Goal: Download file/media

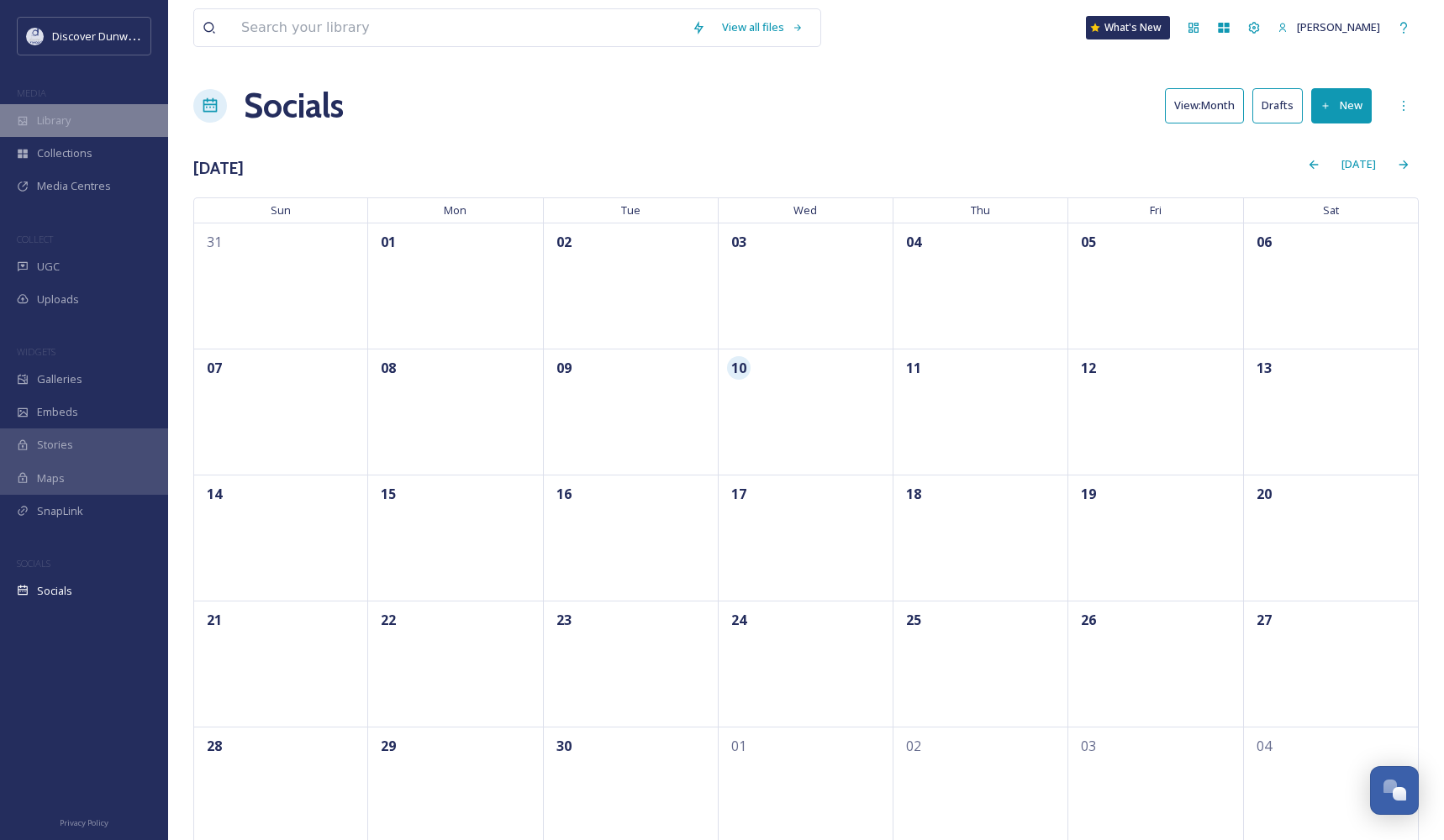
click at [128, 123] on div "Library" at bounding box center [84, 120] width 168 height 33
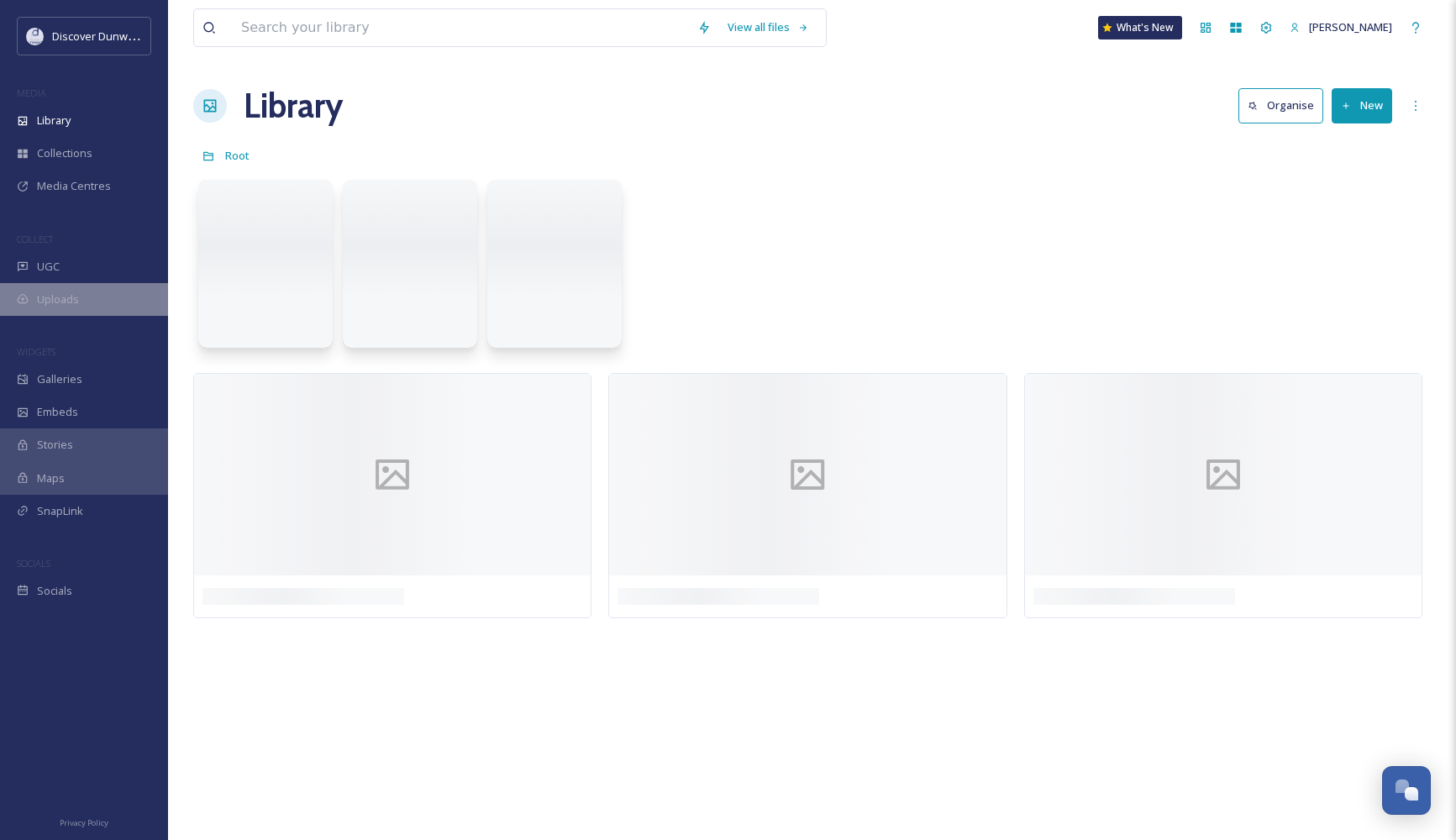
click at [122, 299] on div "Uploads" at bounding box center [84, 300] width 168 height 33
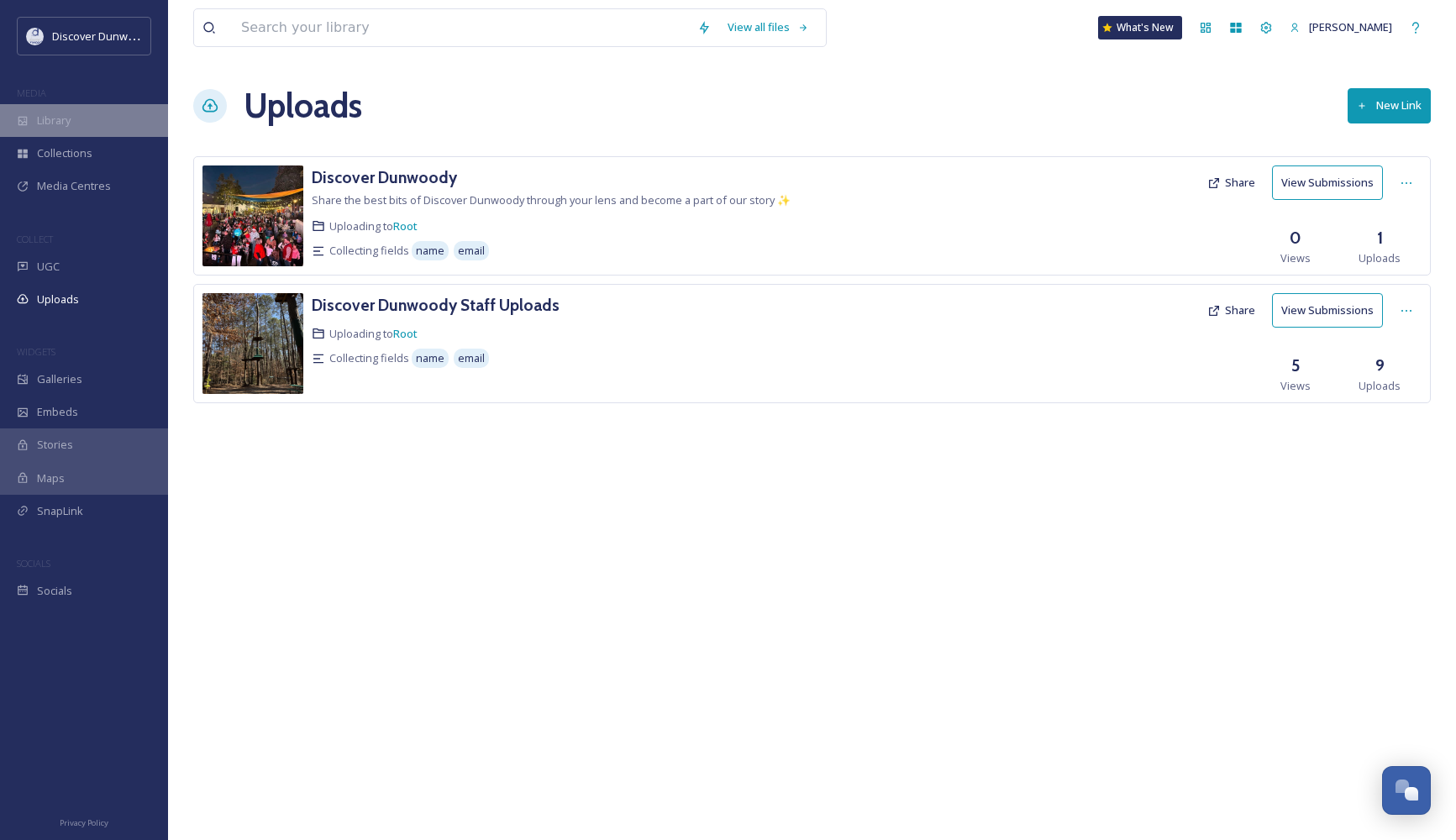
click at [84, 117] on div "Library" at bounding box center [84, 120] width 168 height 33
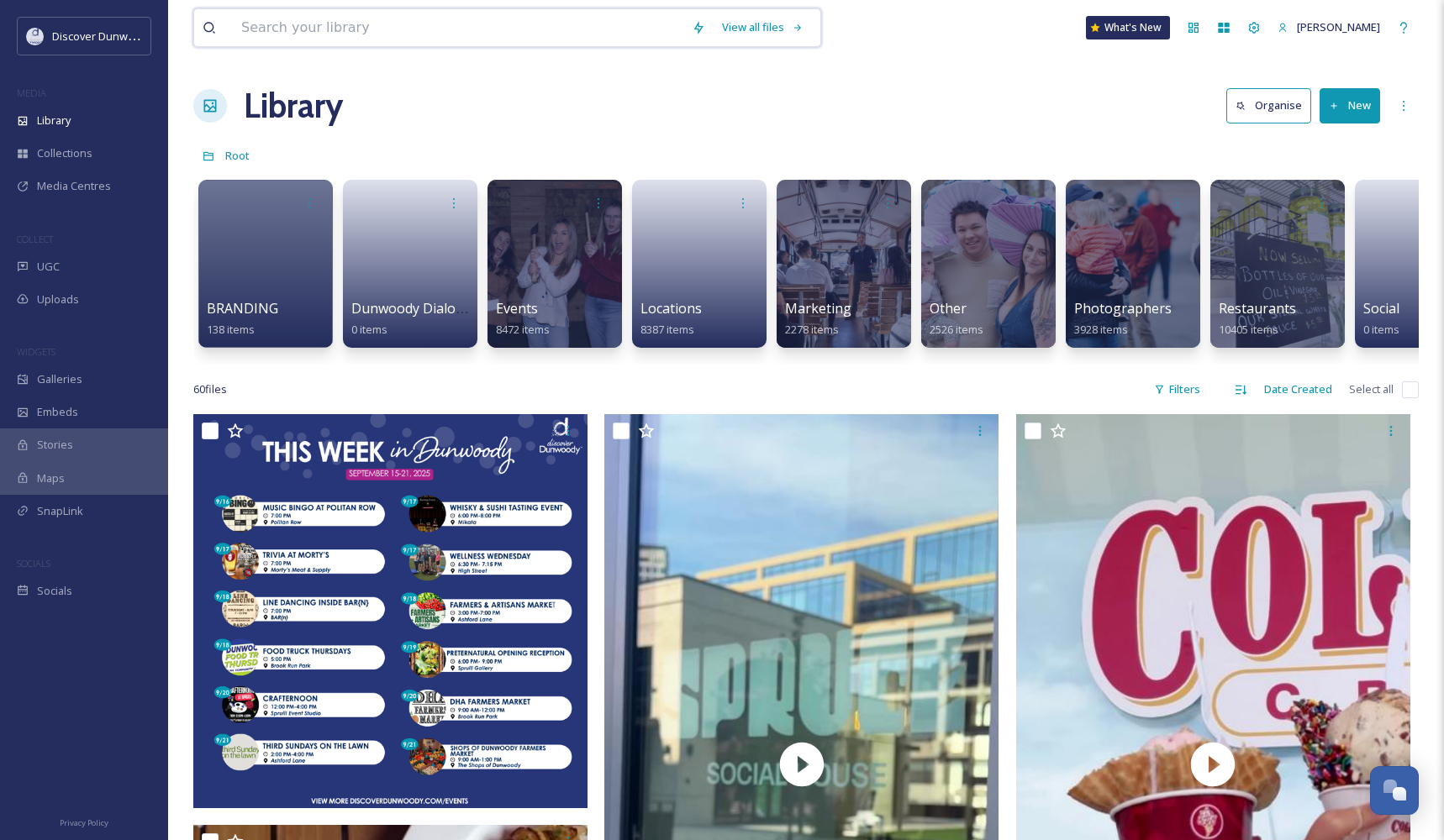
click at [326, 40] on input at bounding box center [458, 27] width 451 height 37
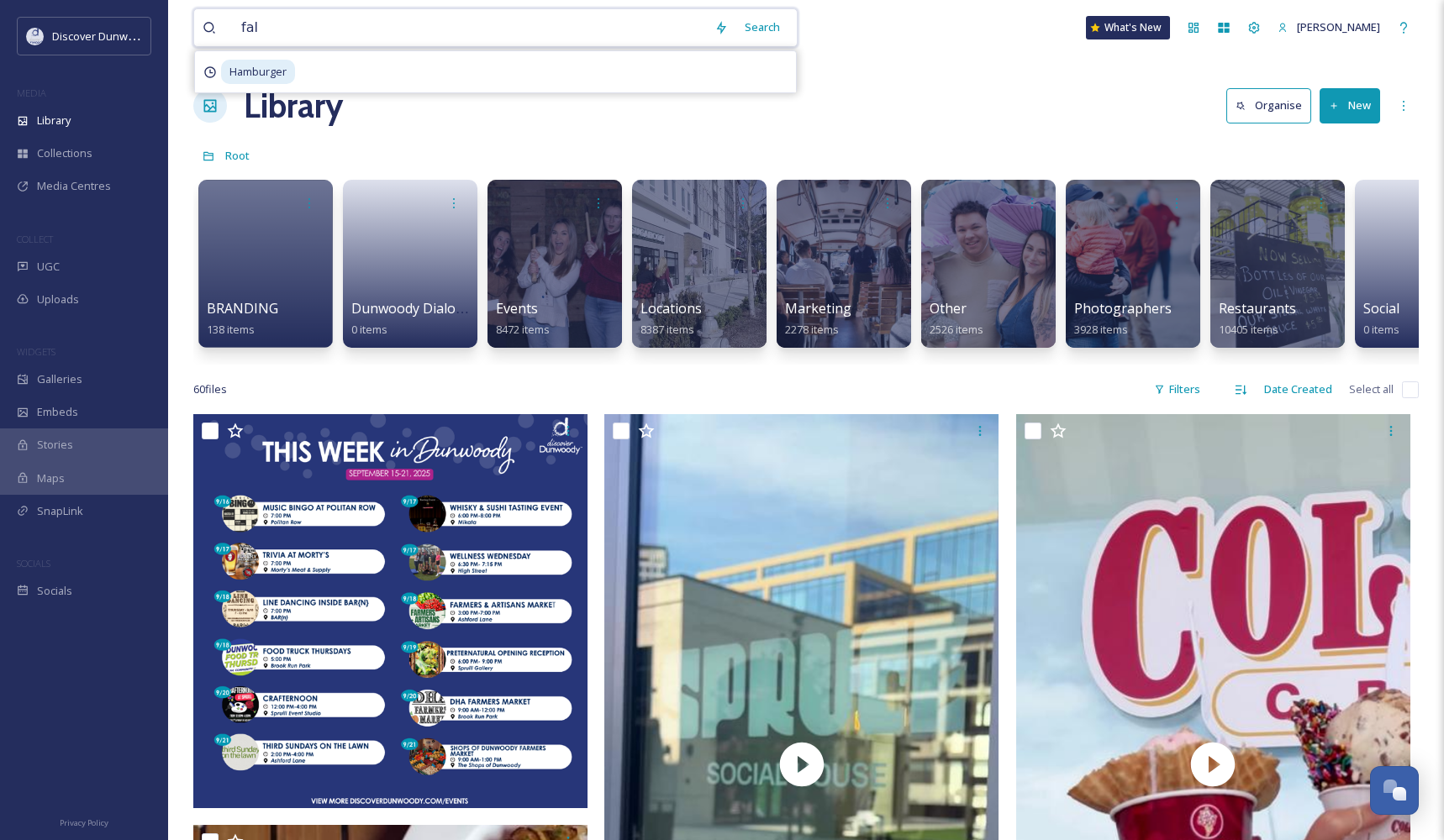
type input "fall"
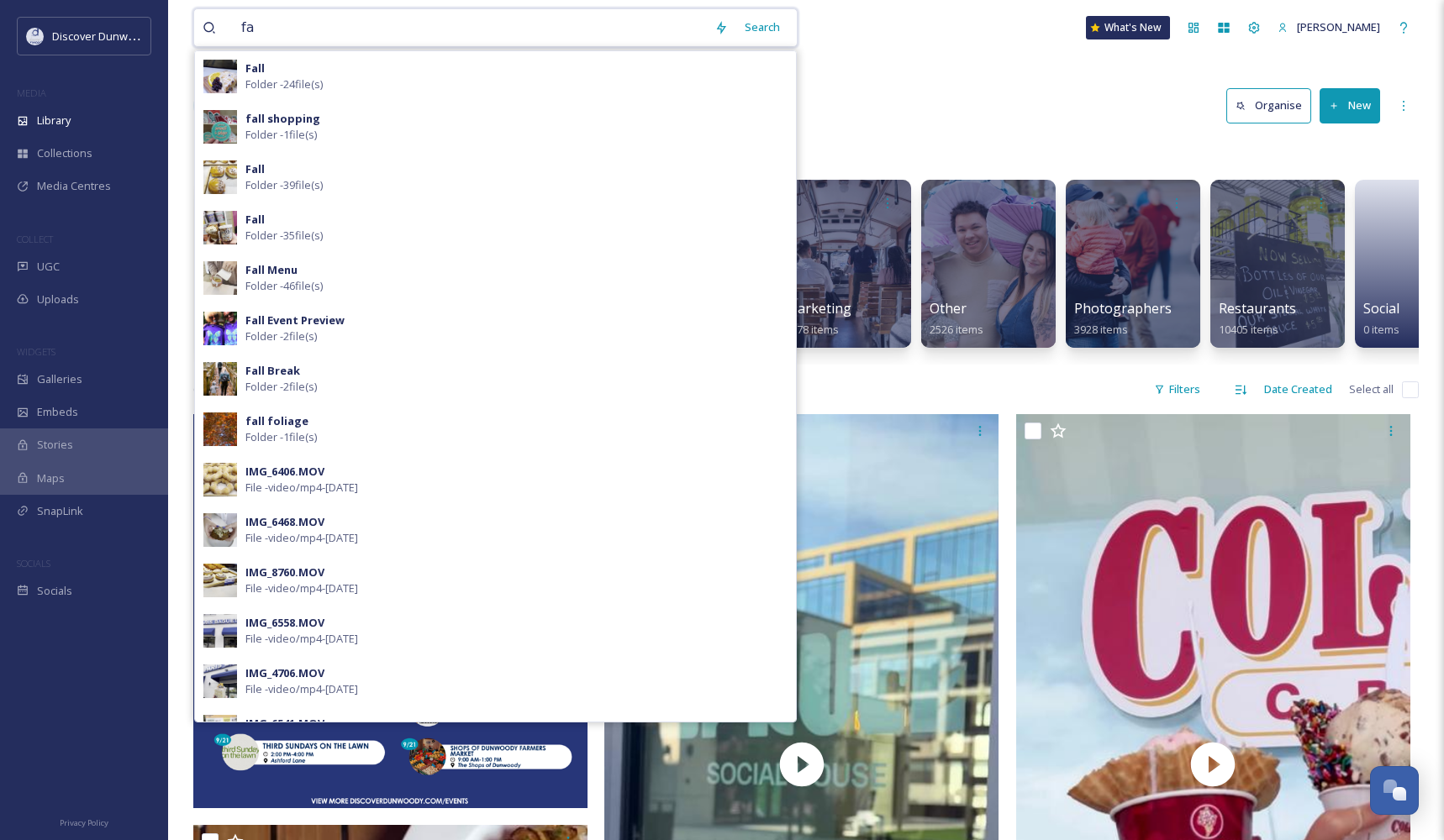
type input "f"
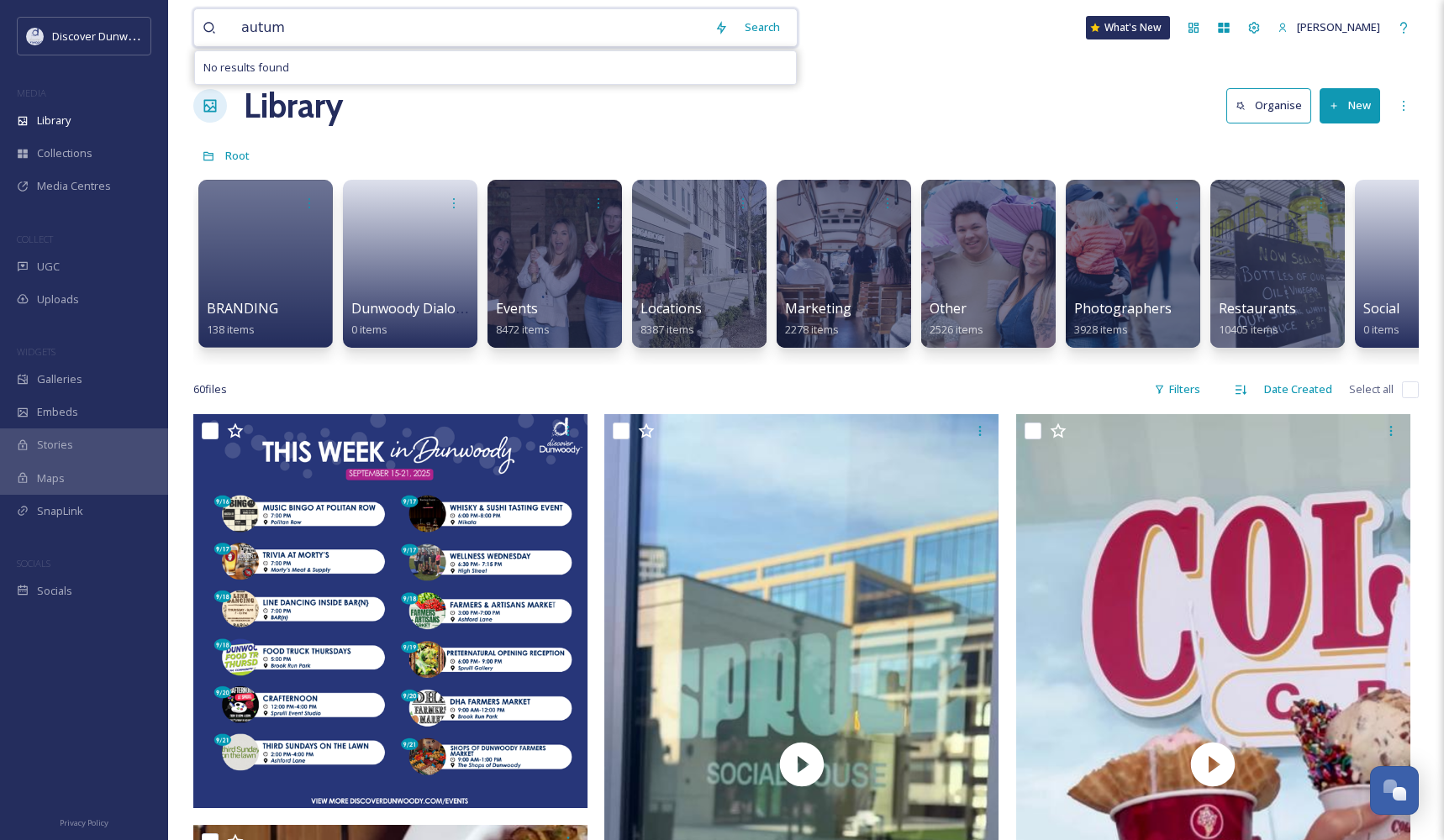
type input "autumn"
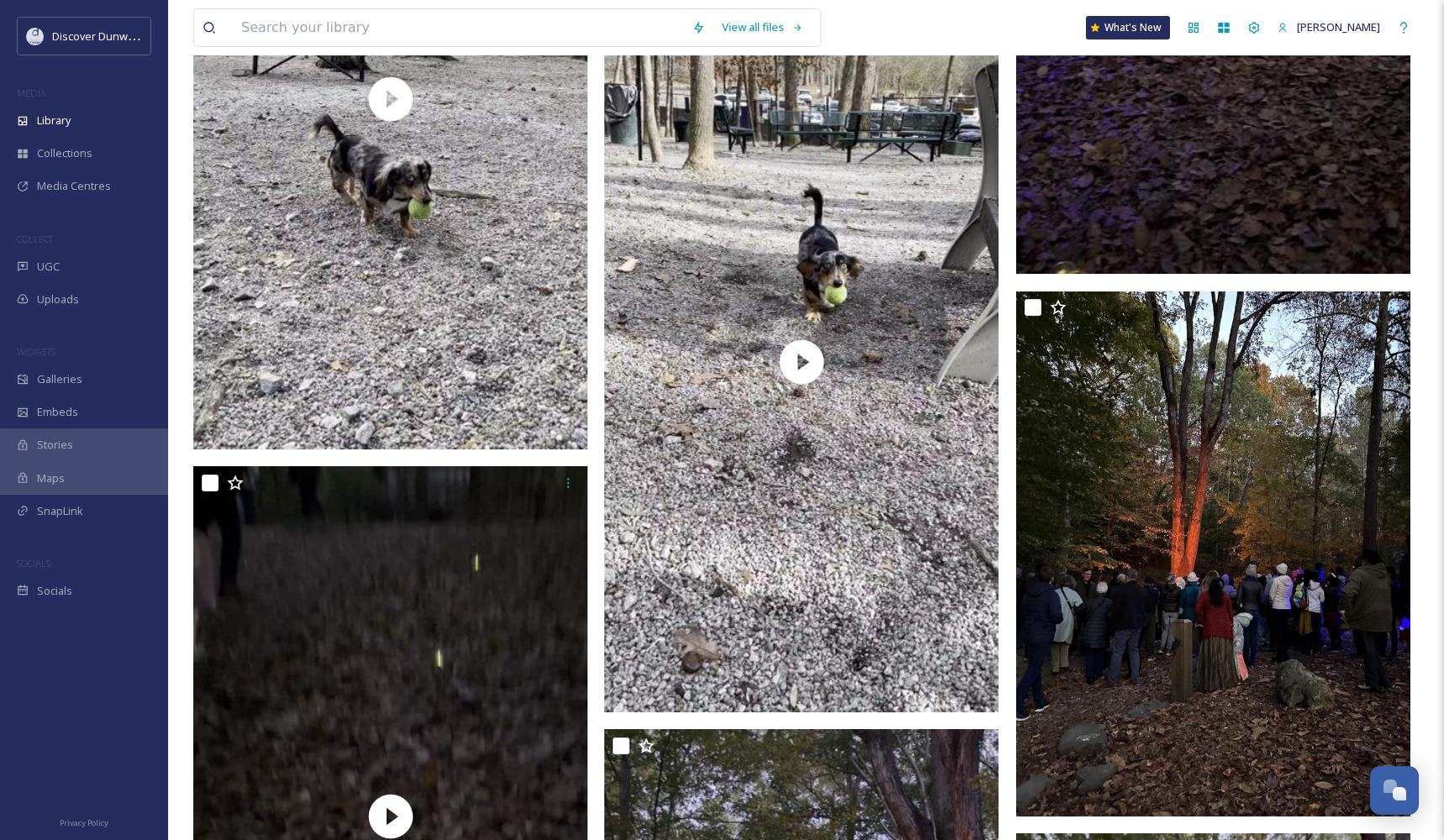
scroll to position [2690, 0]
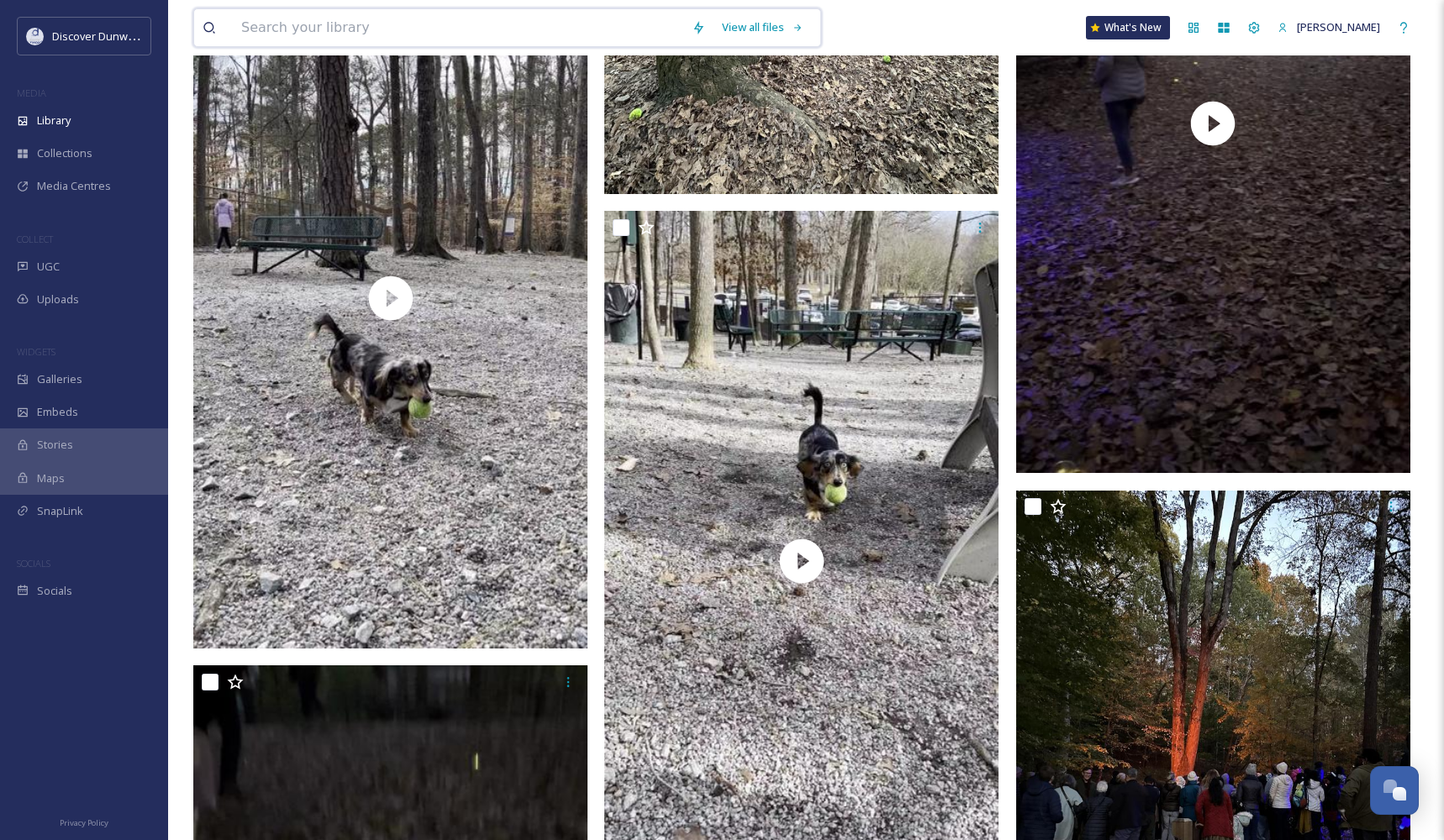
click at [379, 26] on input at bounding box center [458, 27] width 451 height 37
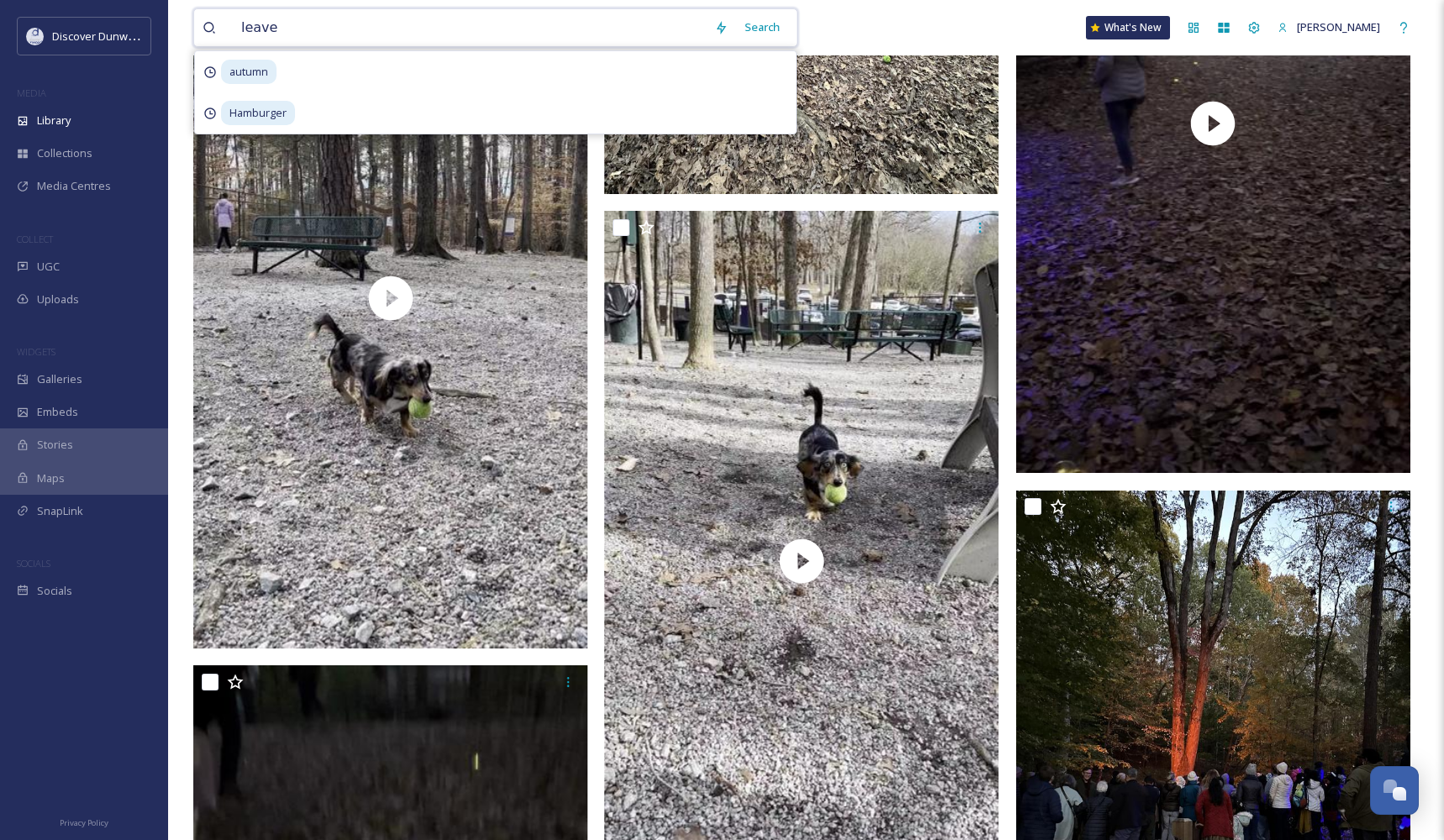
type input "leaves"
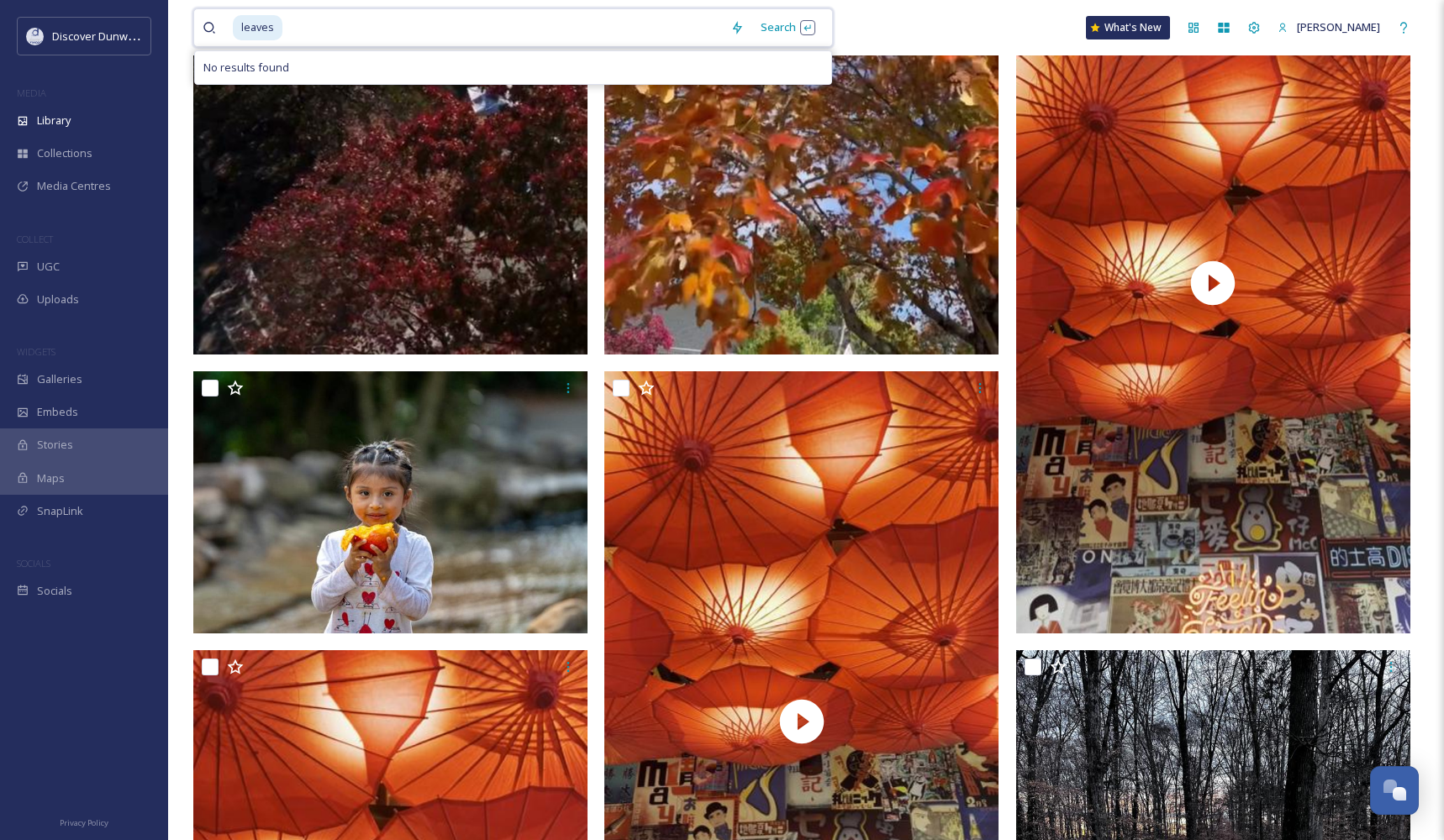
scroll to position [1261, 0]
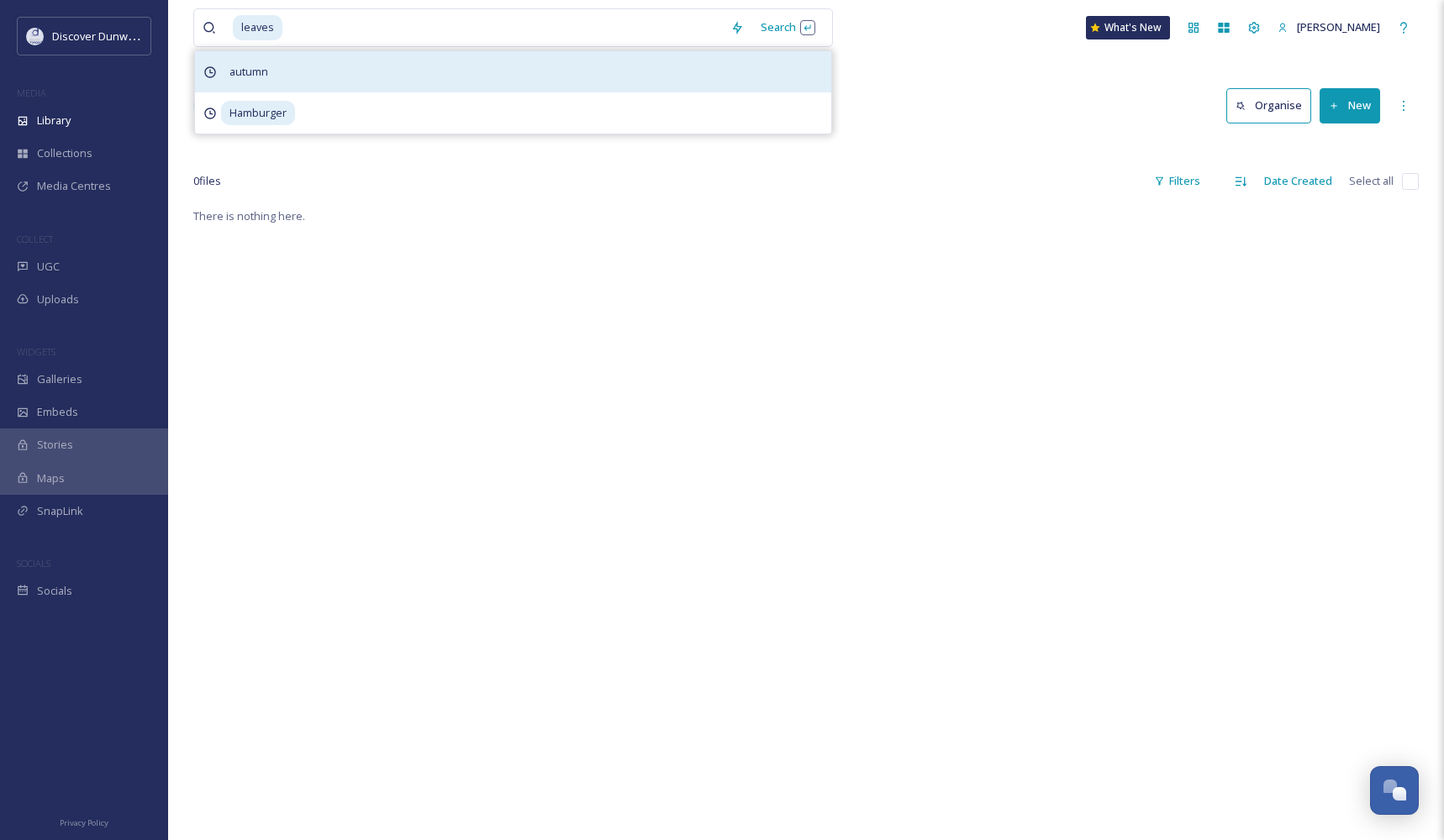
click at [310, 67] on div "autumn" at bounding box center [513, 71] width 636 height 41
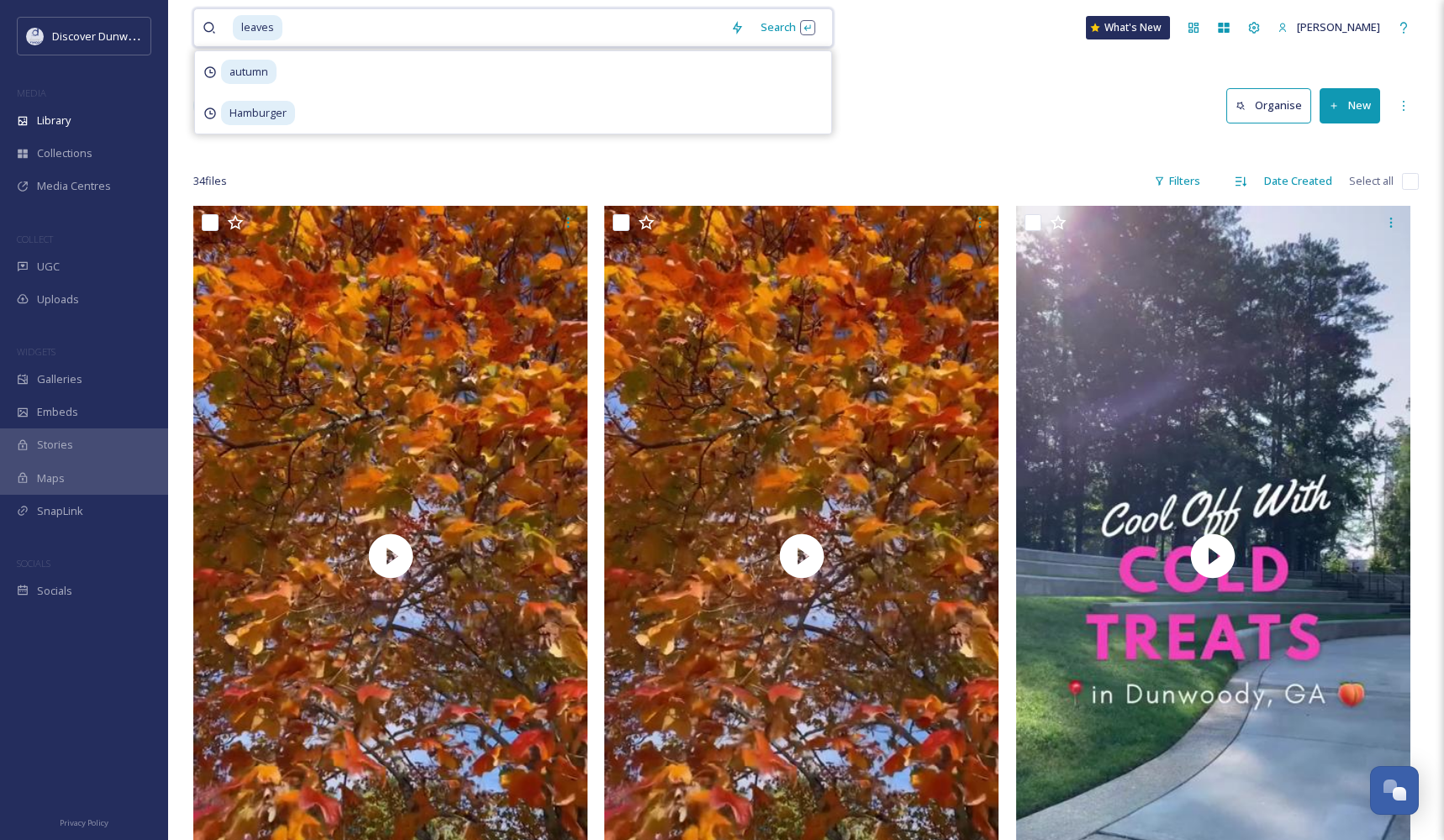
drag, startPoint x: 307, startPoint y: 26, endPoint x: 140, endPoint y: 9, distance: 167.9
type input "l"
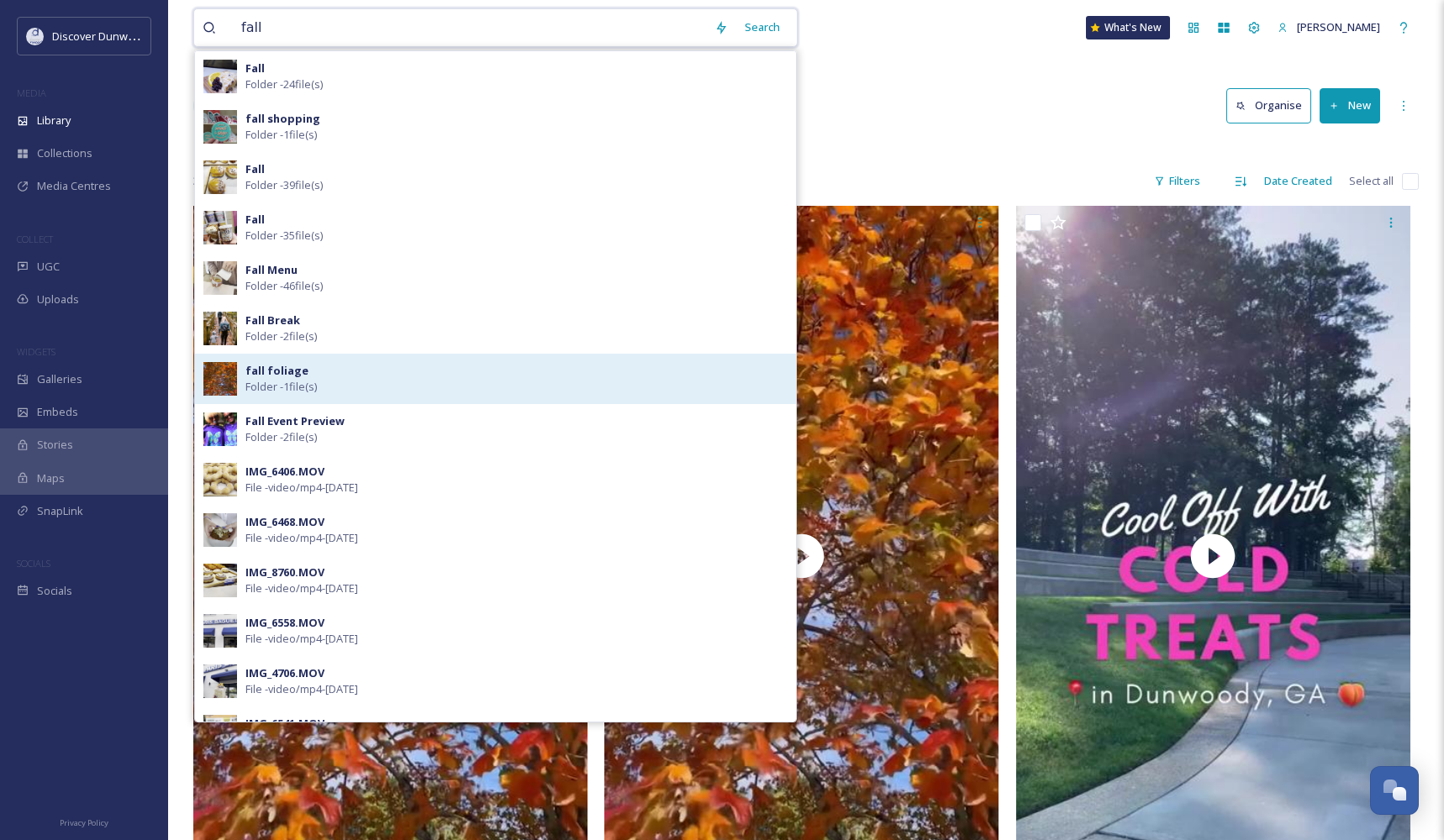
type input "fall"
click at [357, 369] on div "fall foliage Folder - 1 file(s)" at bounding box center [516, 379] width 542 height 32
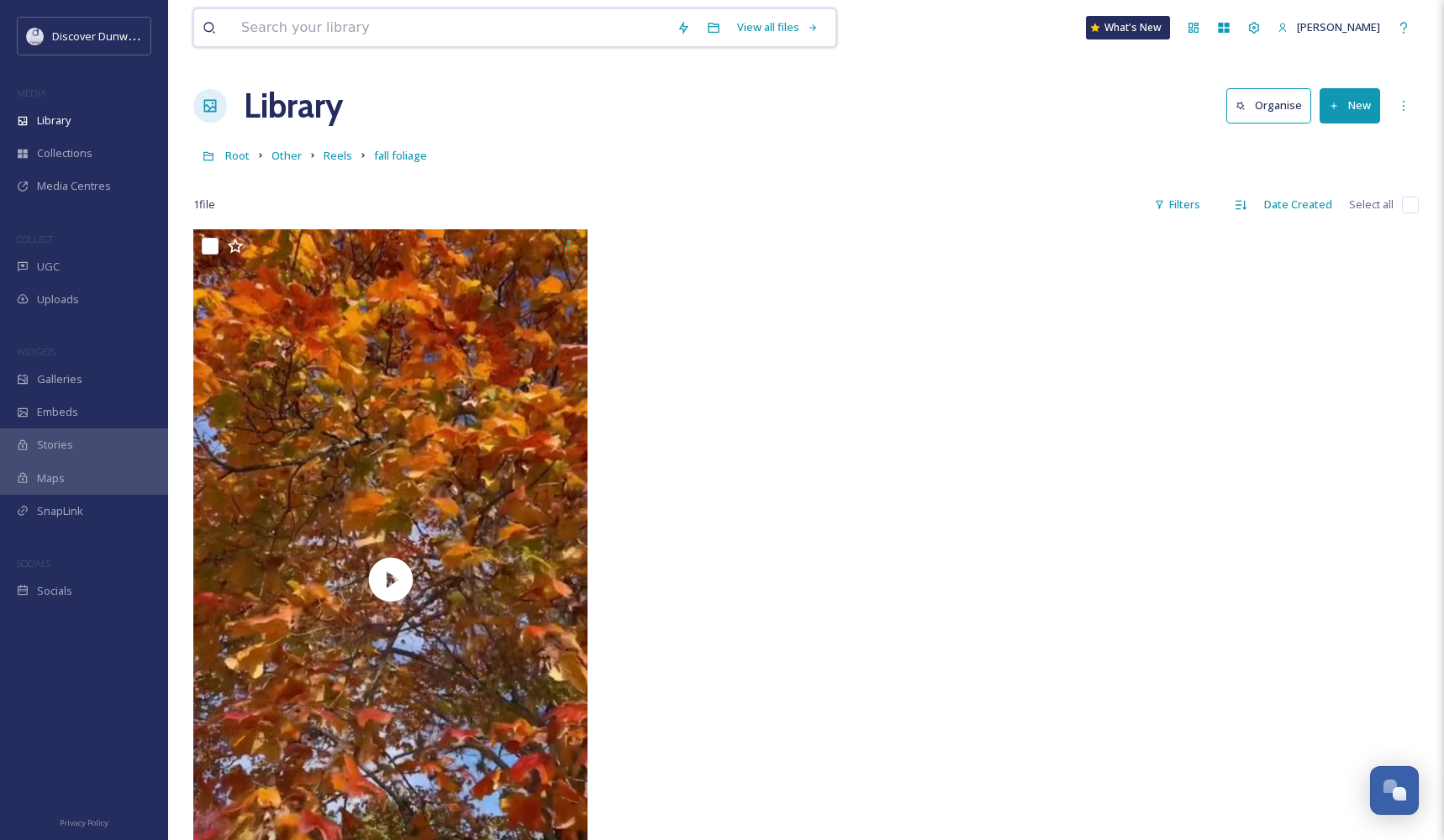
click at [353, 34] on input at bounding box center [450, 27] width 435 height 37
type input "fall"
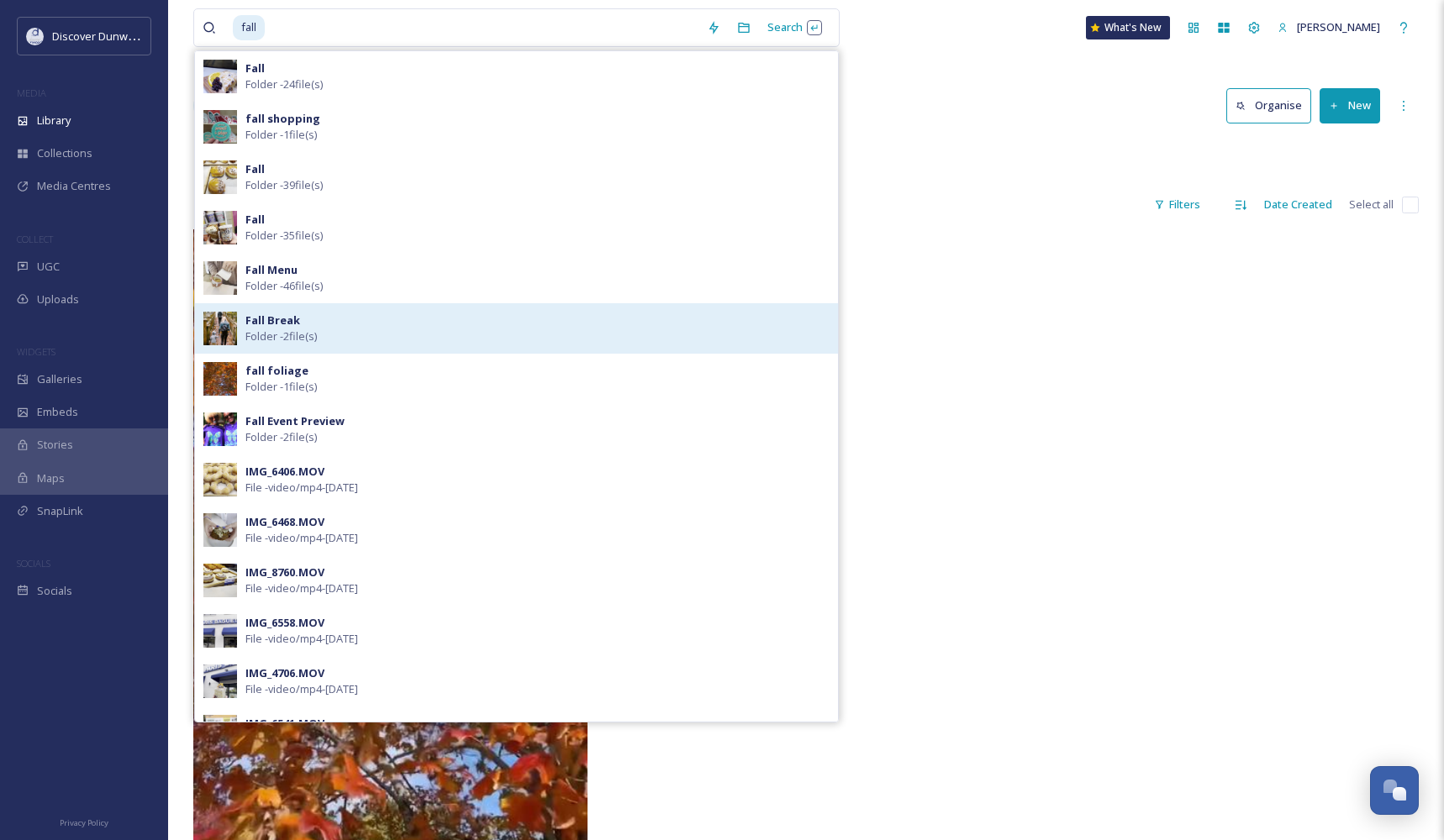
click at [335, 307] on div "Fall Break Folder - 2 file(s)" at bounding box center [516, 328] width 643 height 50
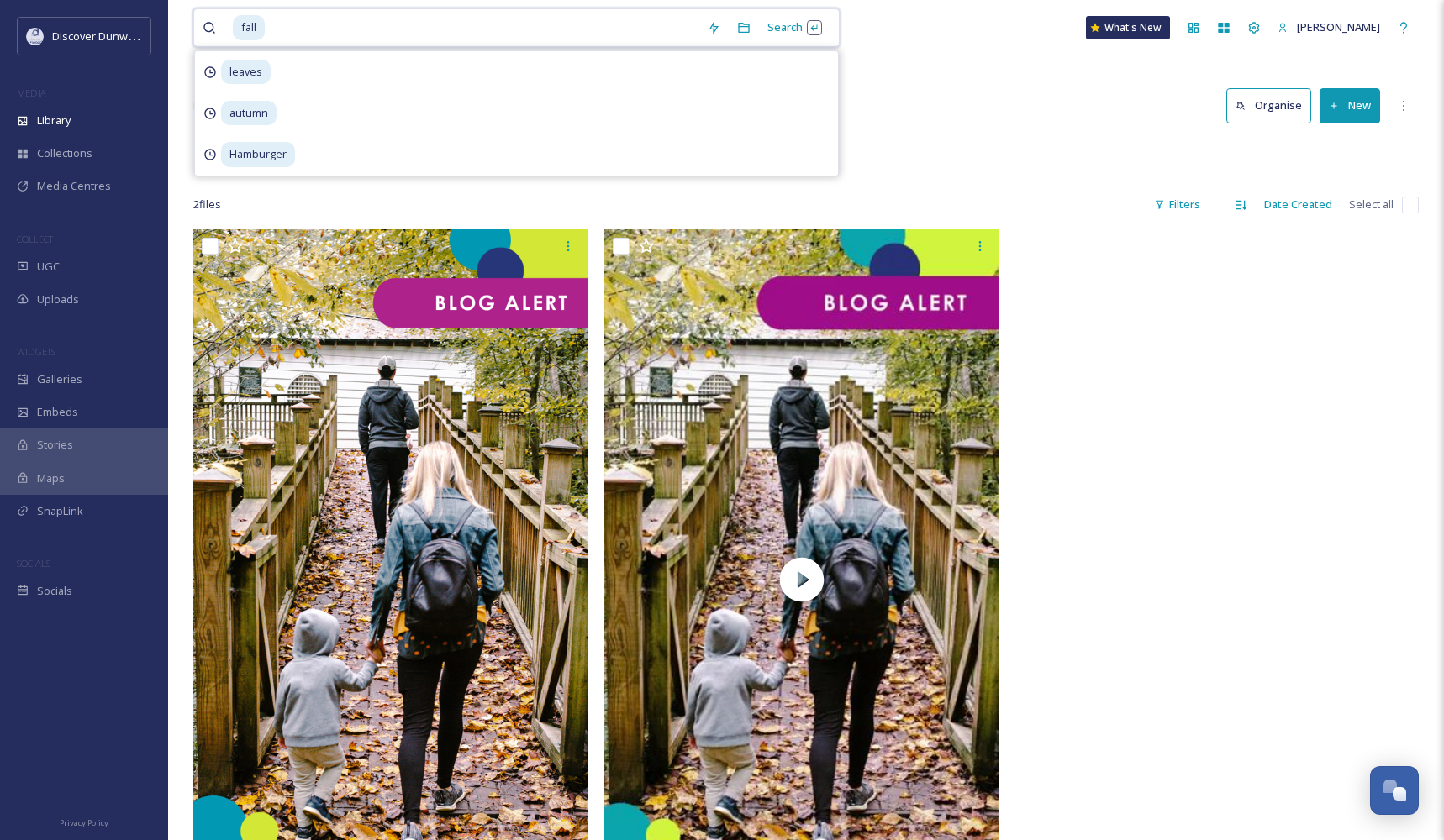
click at [329, 40] on input at bounding box center [483, 27] width 432 height 37
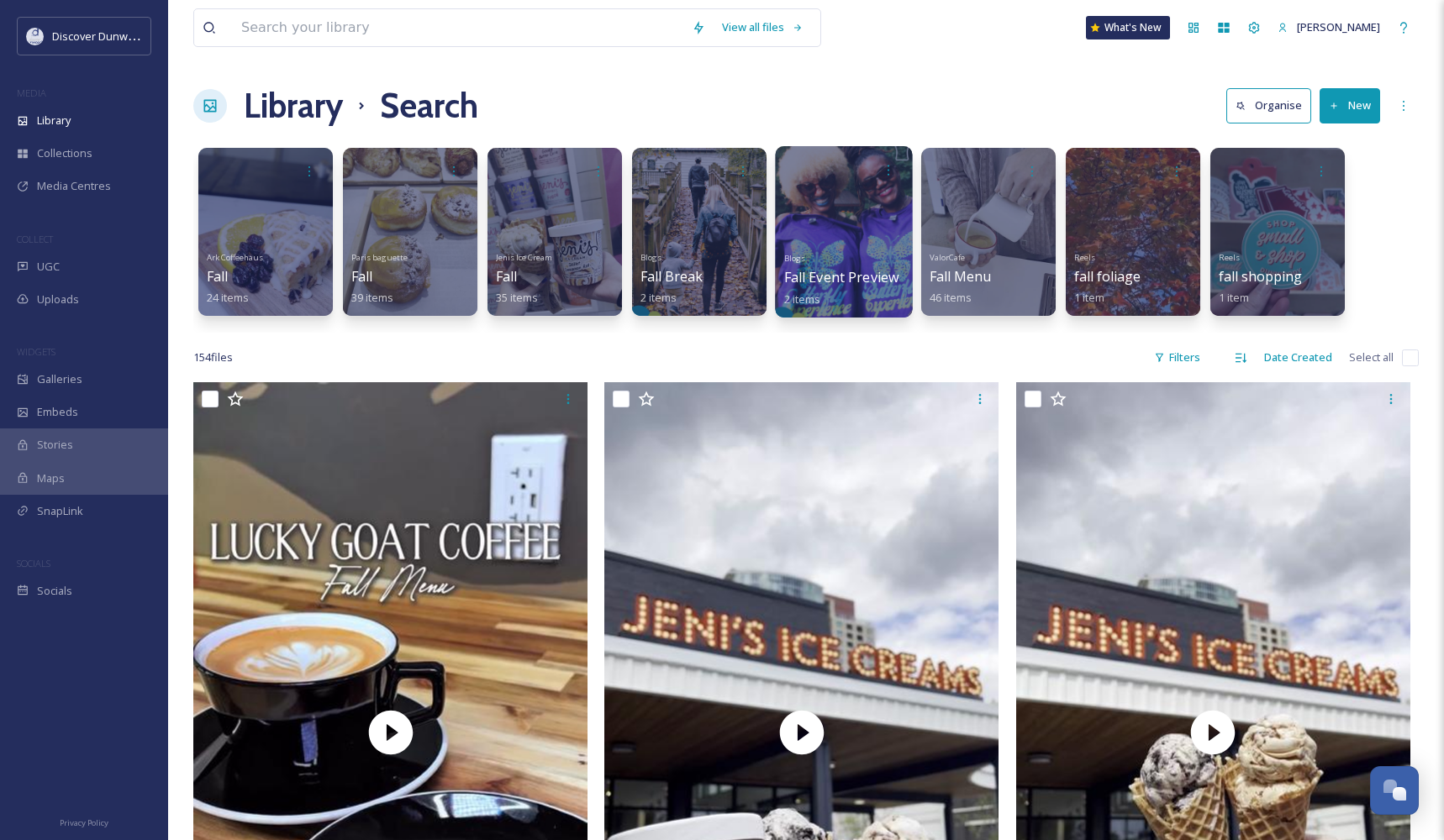
click at [832, 223] on div at bounding box center [844, 232] width 137 height 171
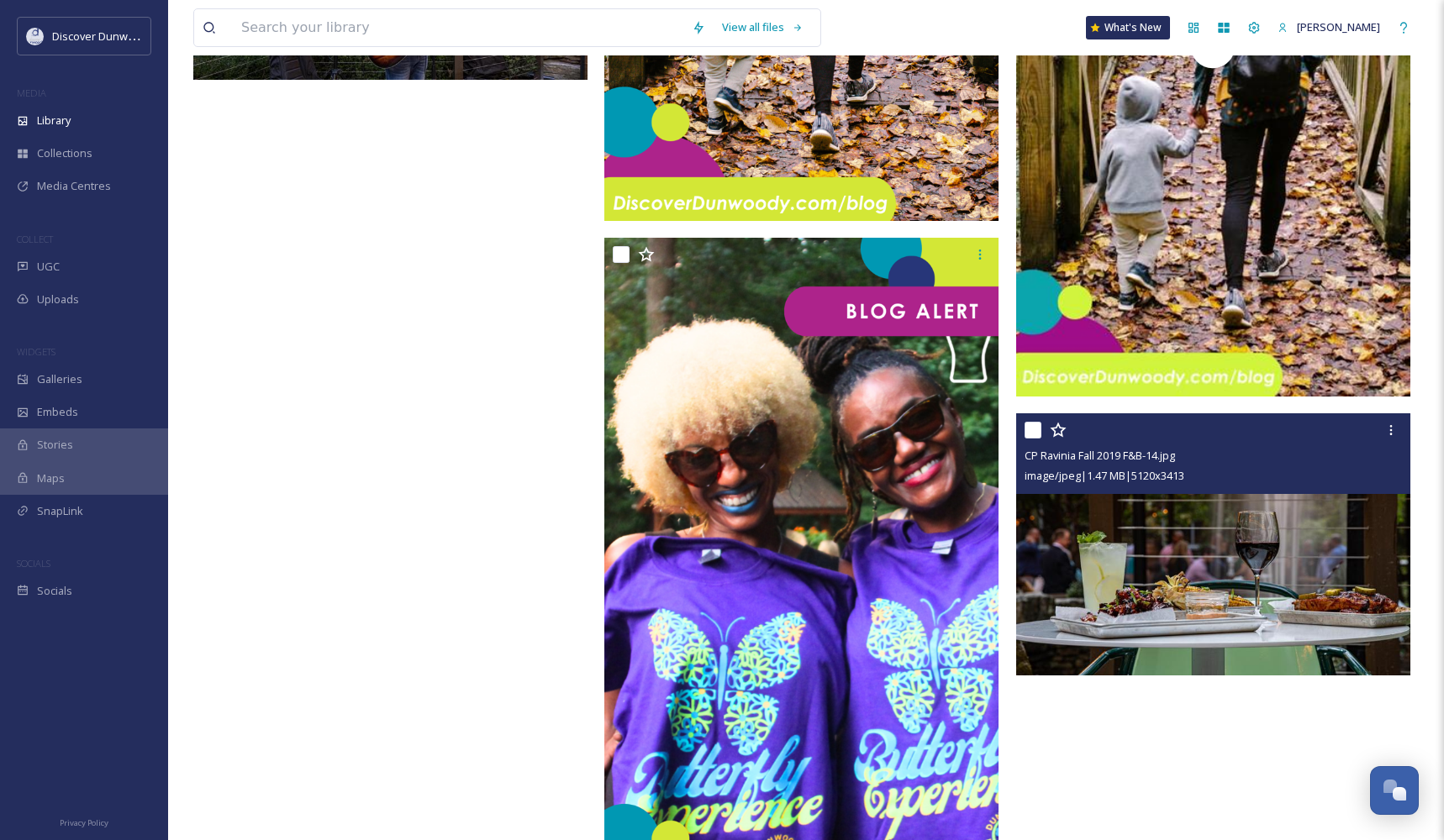
scroll to position [34918, 0]
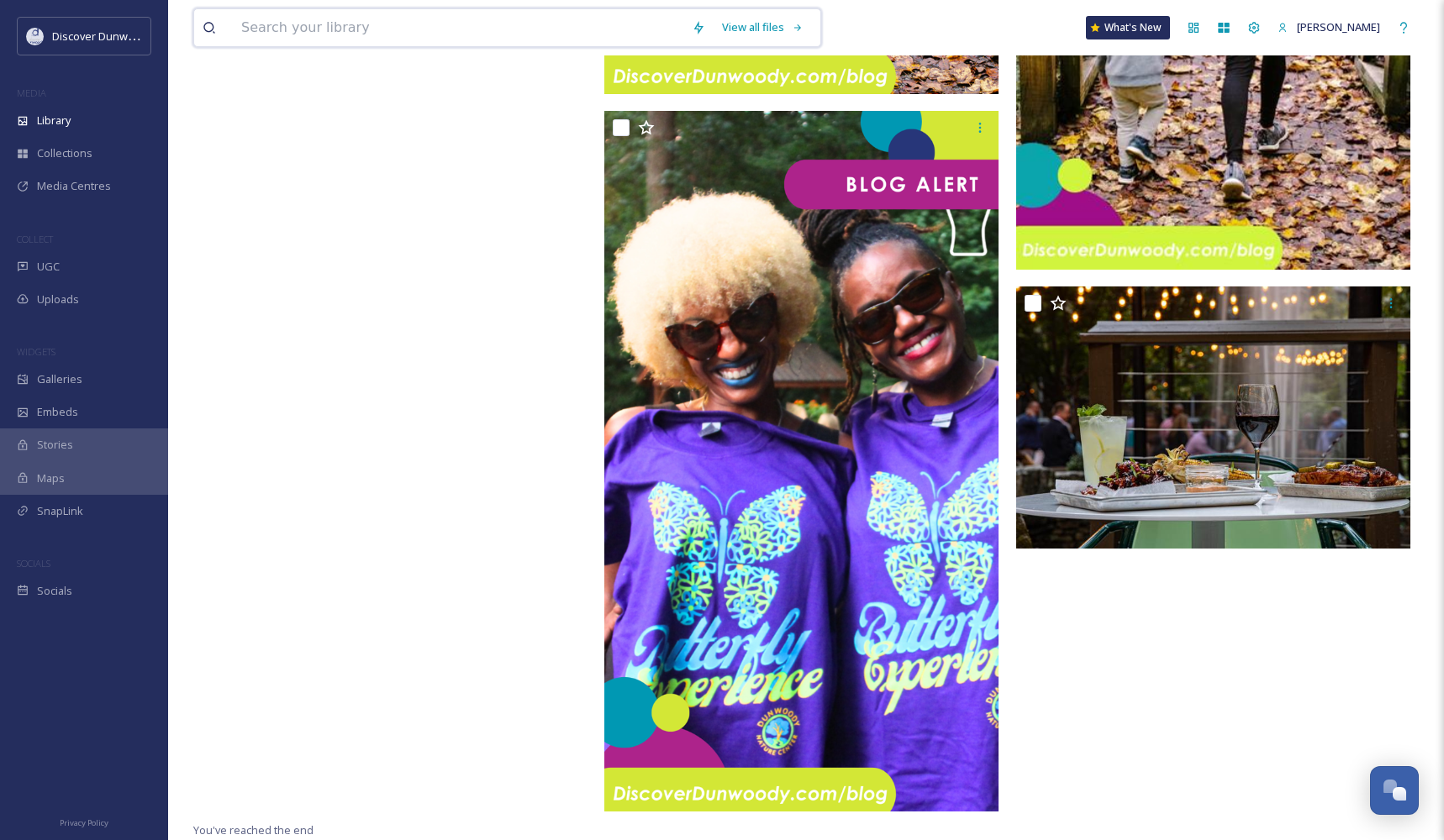
click at [338, 28] on input at bounding box center [458, 27] width 451 height 37
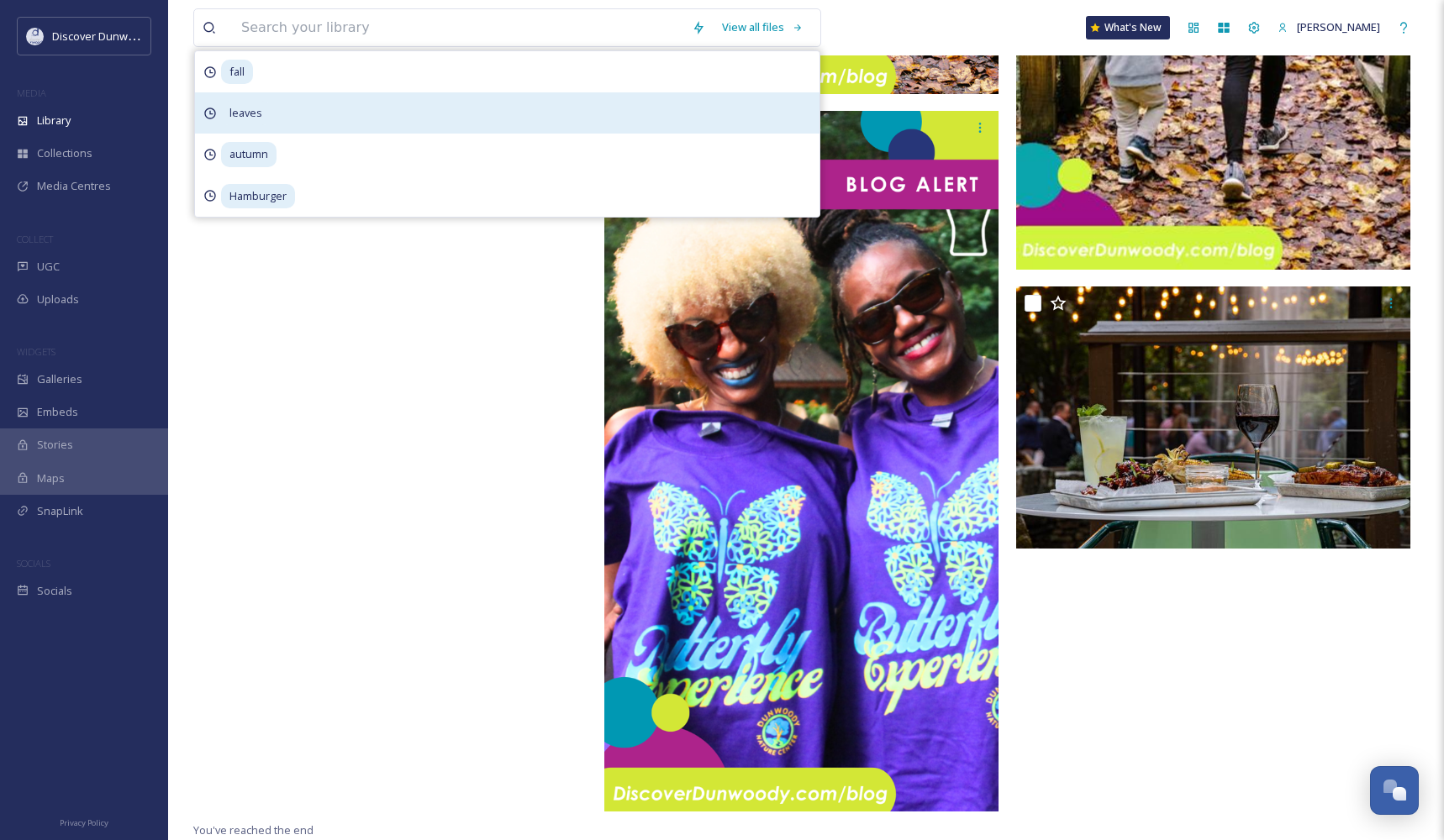
click at [285, 123] on div "leaves" at bounding box center [507, 112] width 625 height 41
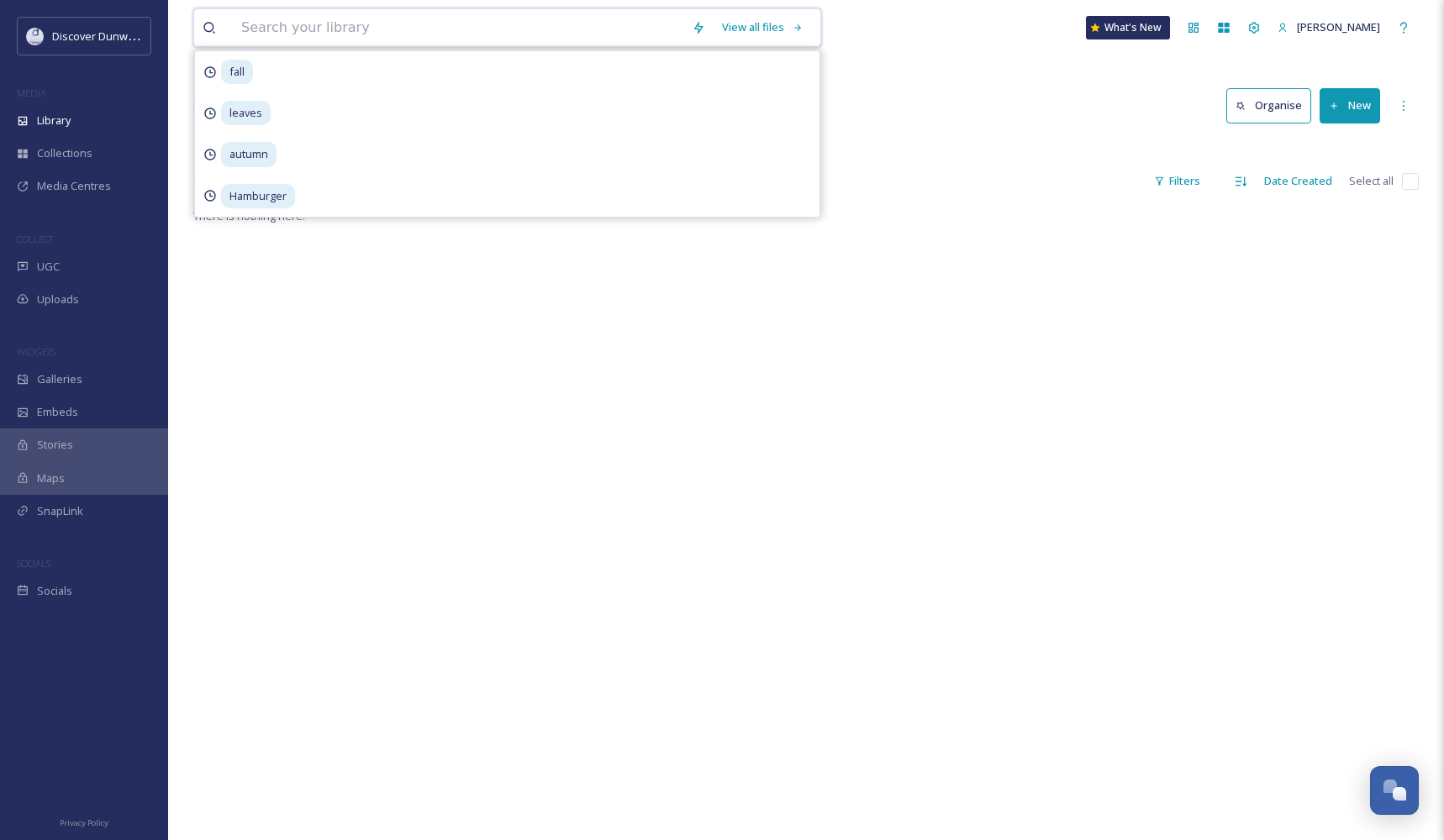
click at [312, 40] on input at bounding box center [458, 27] width 451 height 37
type input "pumpkin"
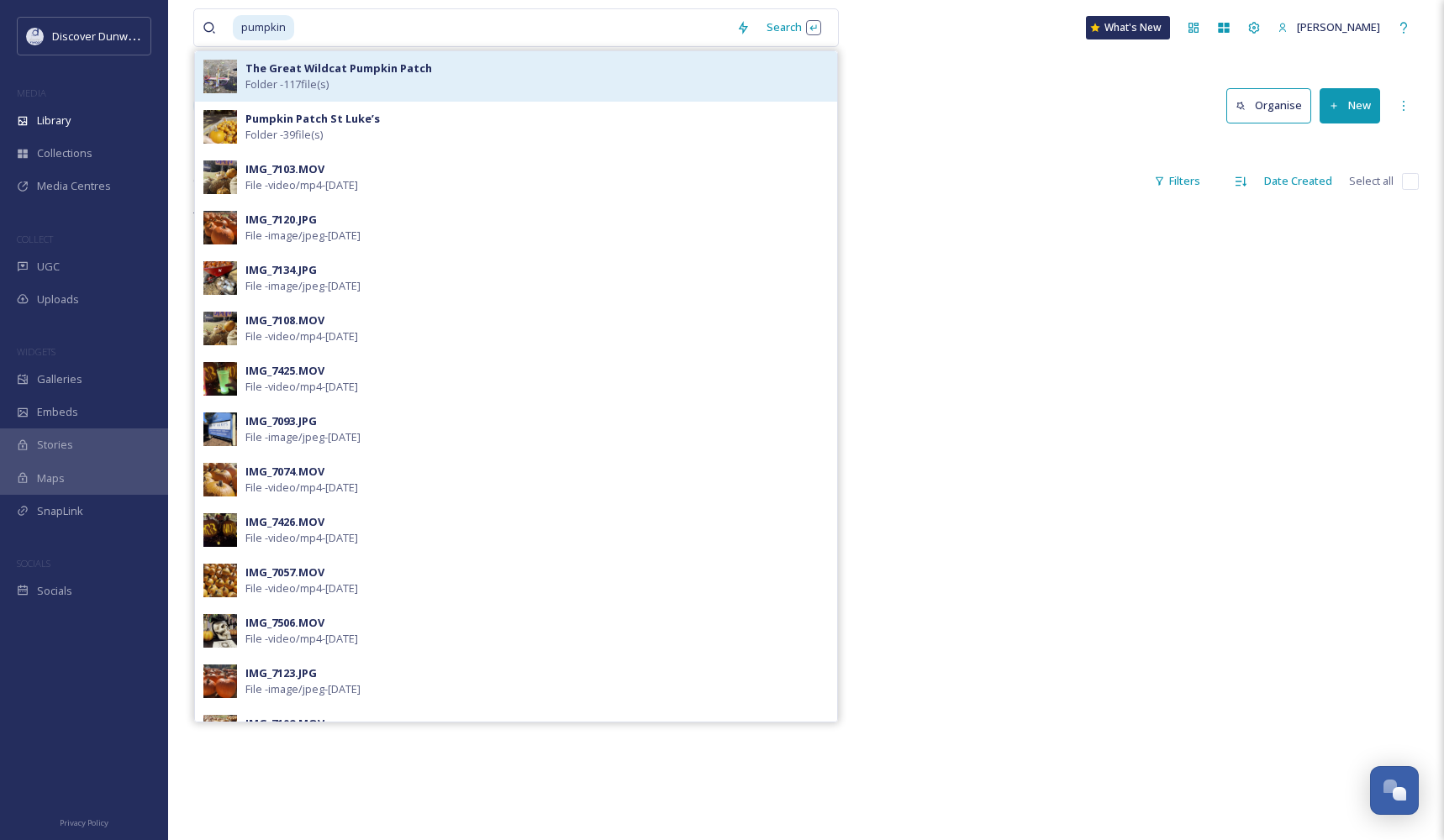
click at [432, 81] on div "The Great Wildcat Pumpkin Patch Folder - 117 file(s)" at bounding box center [536, 76] width 583 height 32
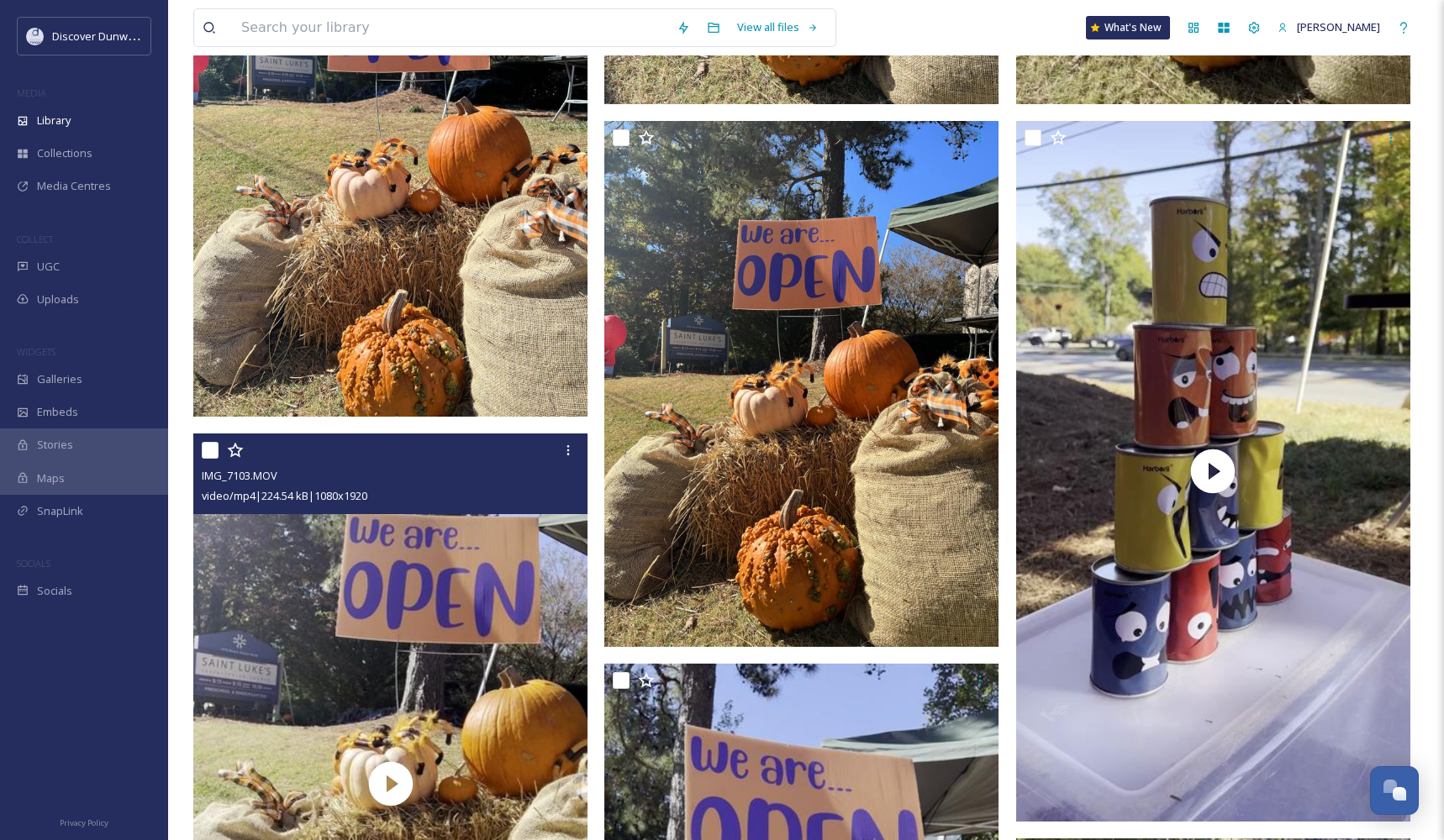
scroll to position [10342, 0]
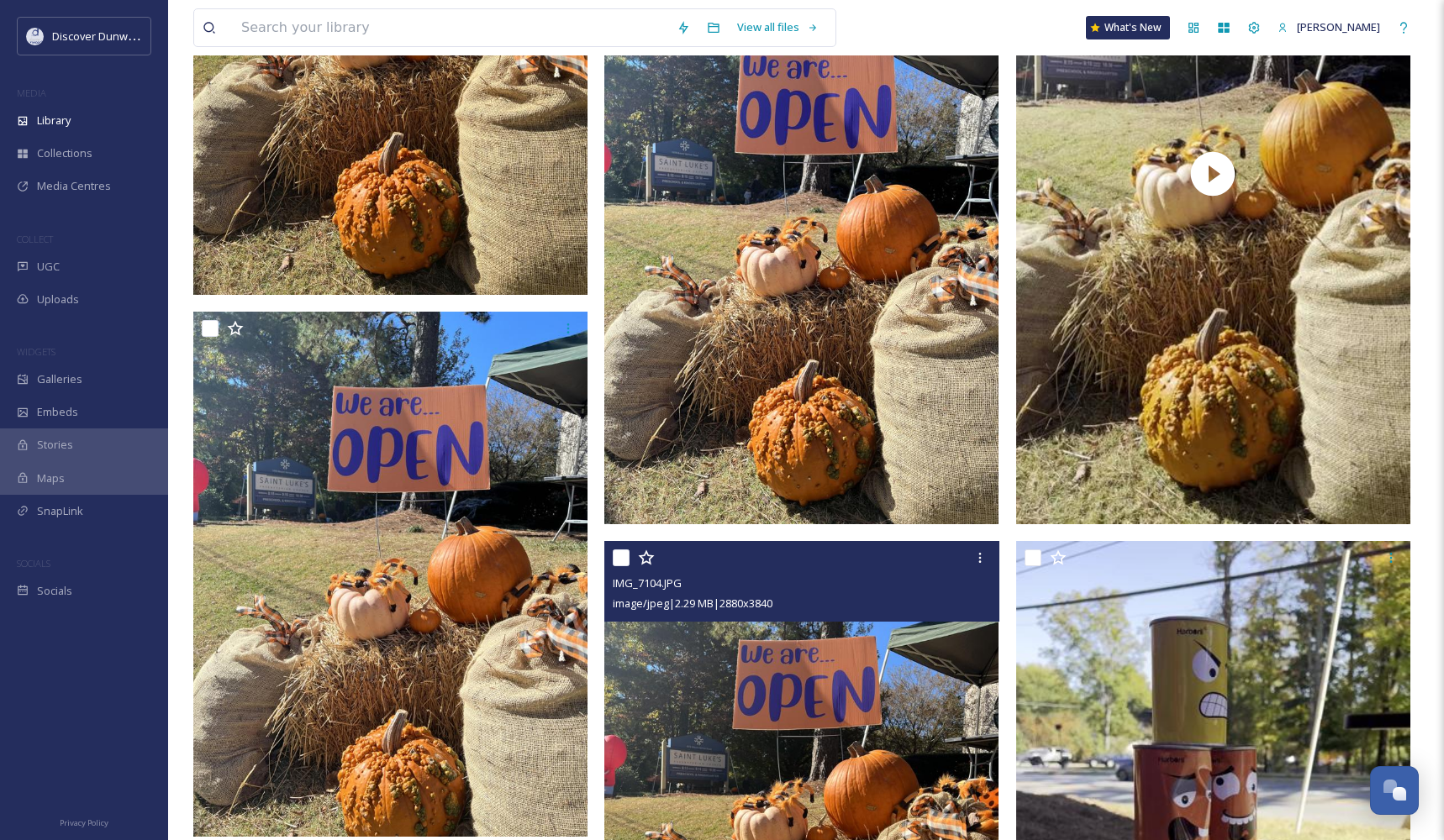
click at [626, 561] on input "checkbox" at bounding box center [621, 558] width 16 height 16
checkbox input "true"
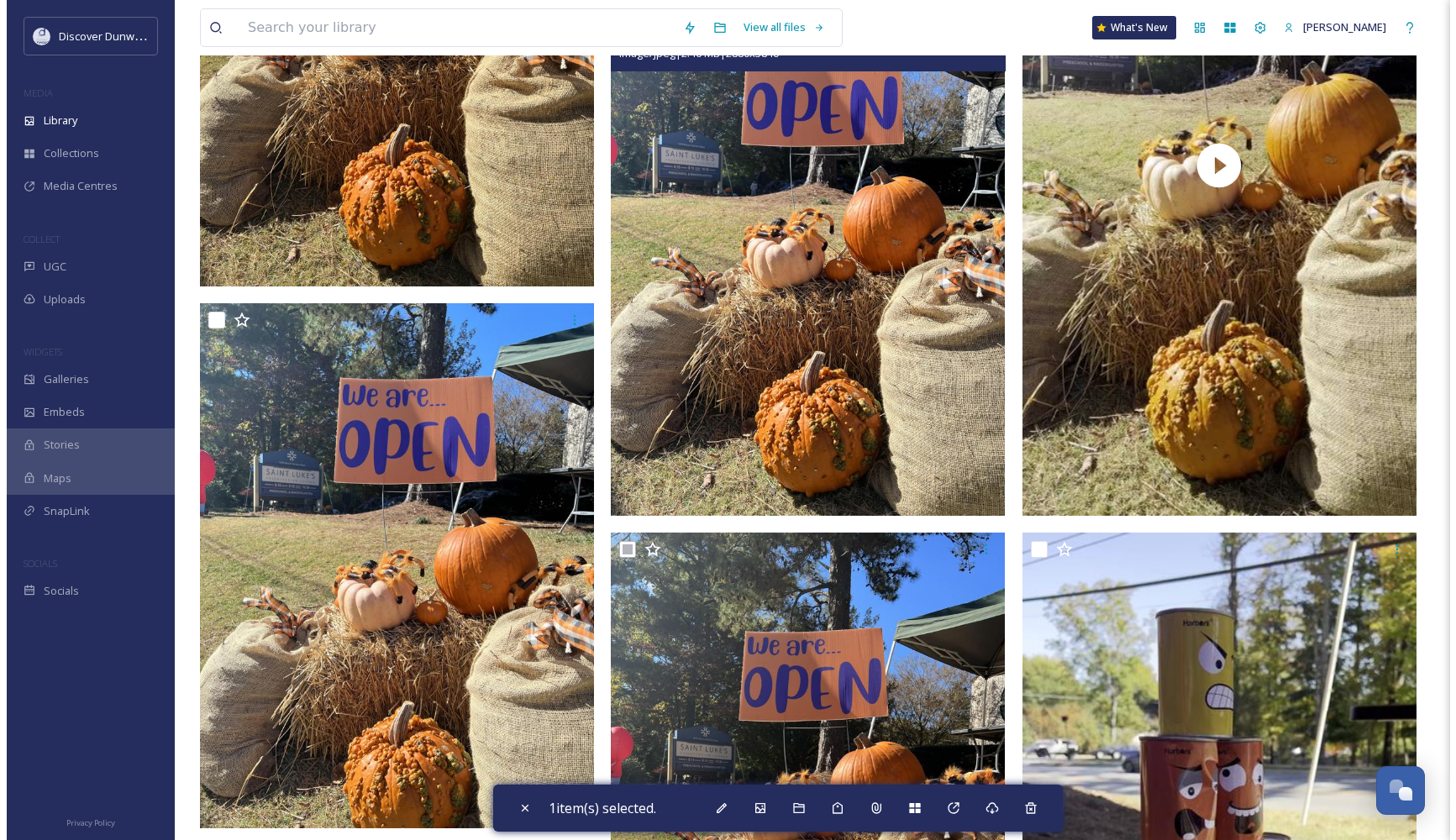
scroll to position [10762, 0]
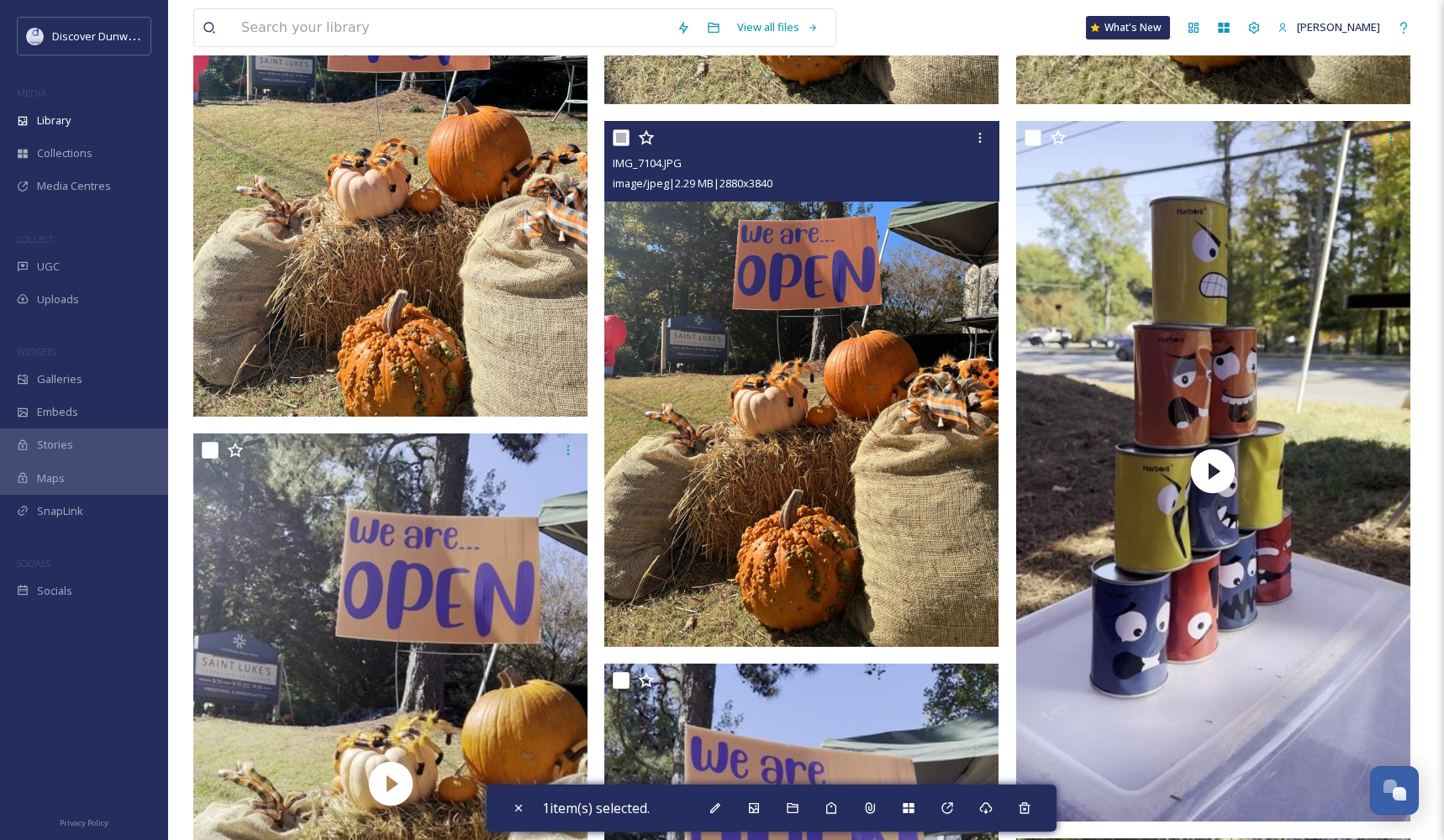
click at [743, 366] on img at bounding box center [801, 384] width 394 height 525
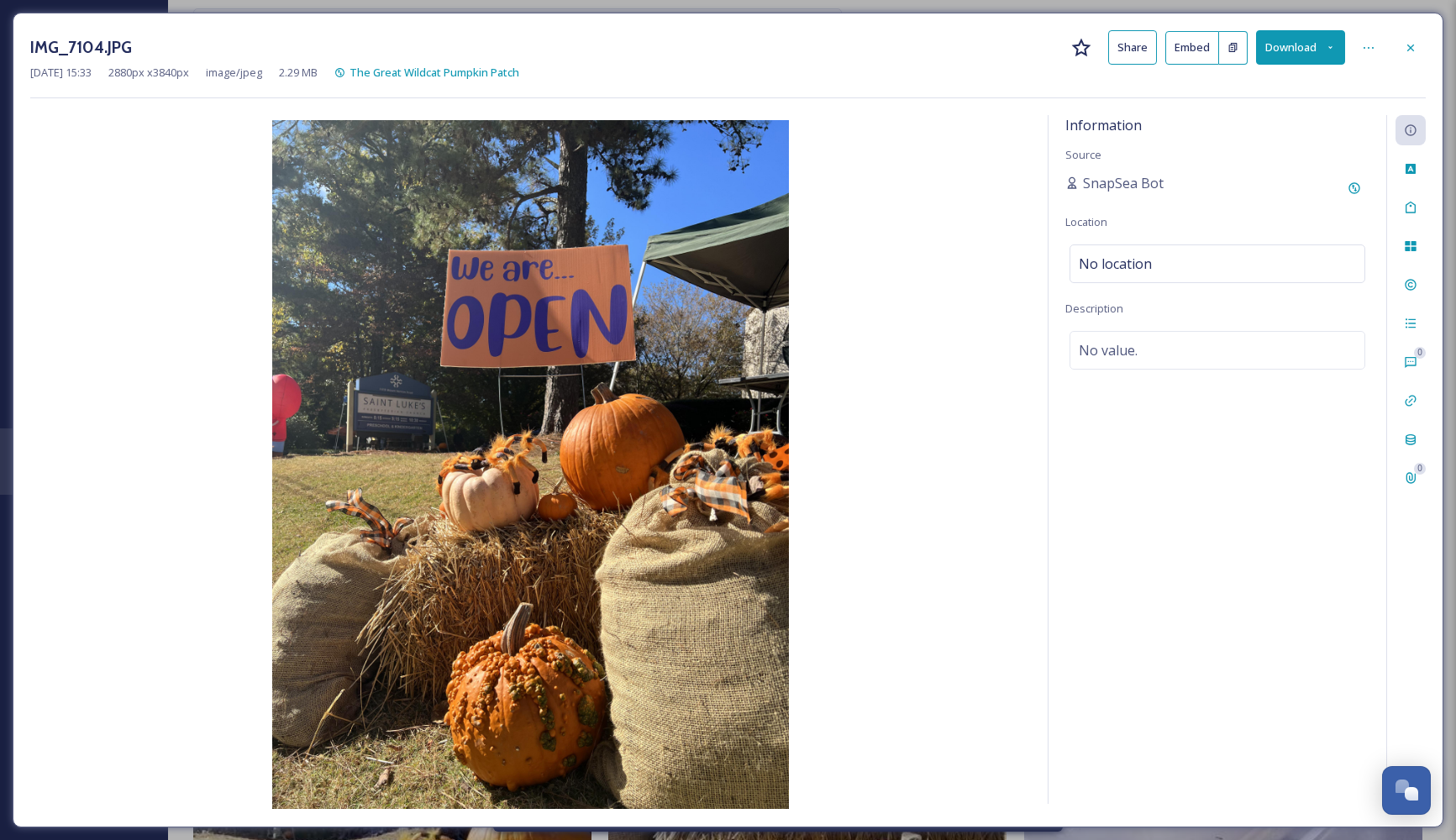
click at [888, 295] on img at bounding box center [530, 465] width 1000 height 690
click at [647, 286] on img at bounding box center [530, 465] width 1000 height 690
drag, startPoint x: 647, startPoint y: 286, endPoint x: 805, endPoint y: 166, distance: 198.4
click at [798, 171] on img at bounding box center [530, 465] width 1000 height 690
click at [1370, 52] on icon at bounding box center [1368, 47] width 14 height 14
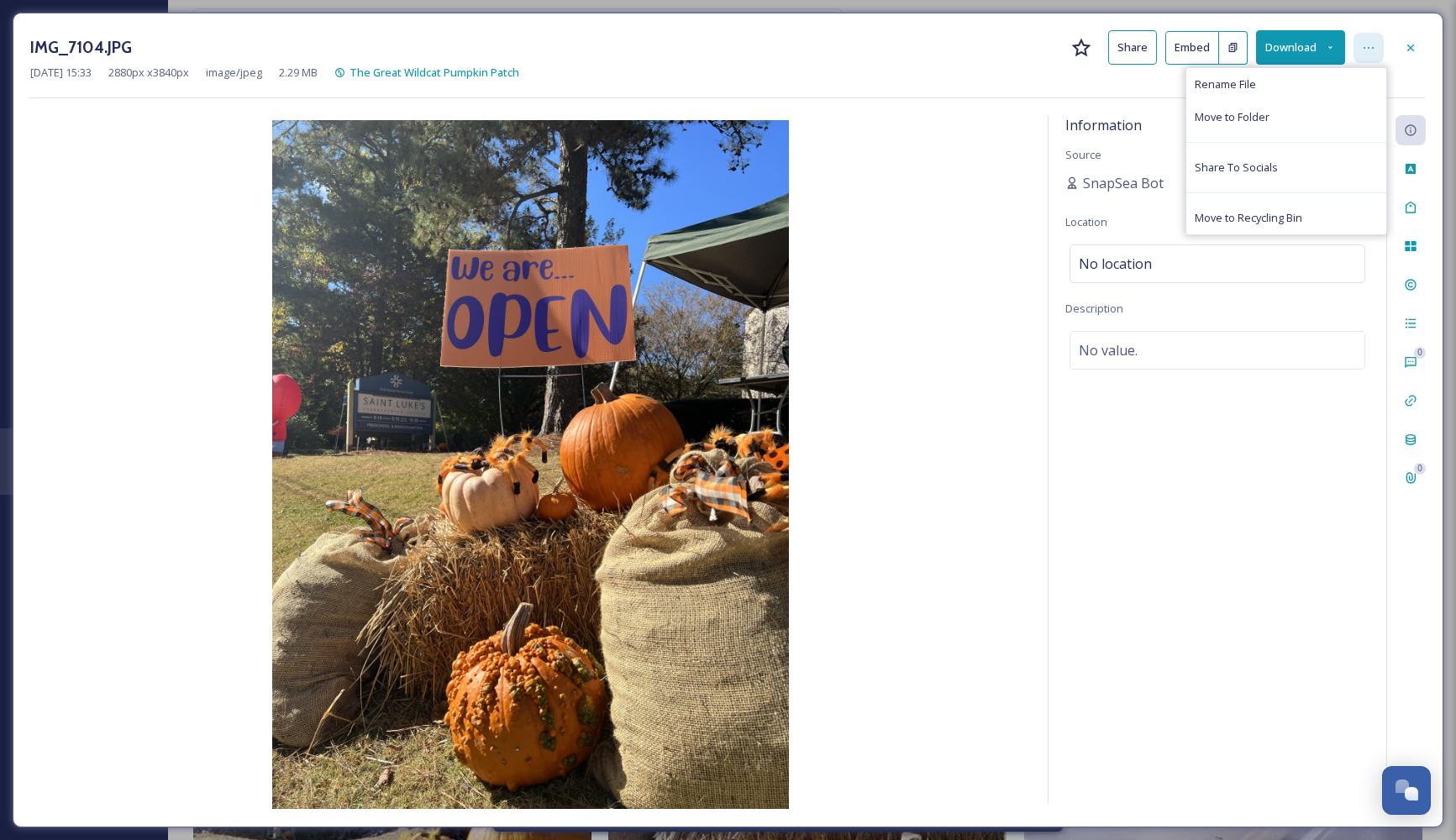
click at [1370, 52] on icon at bounding box center [1368, 47] width 14 height 14
click at [1294, 47] on button "Download" at bounding box center [1300, 47] width 89 height 35
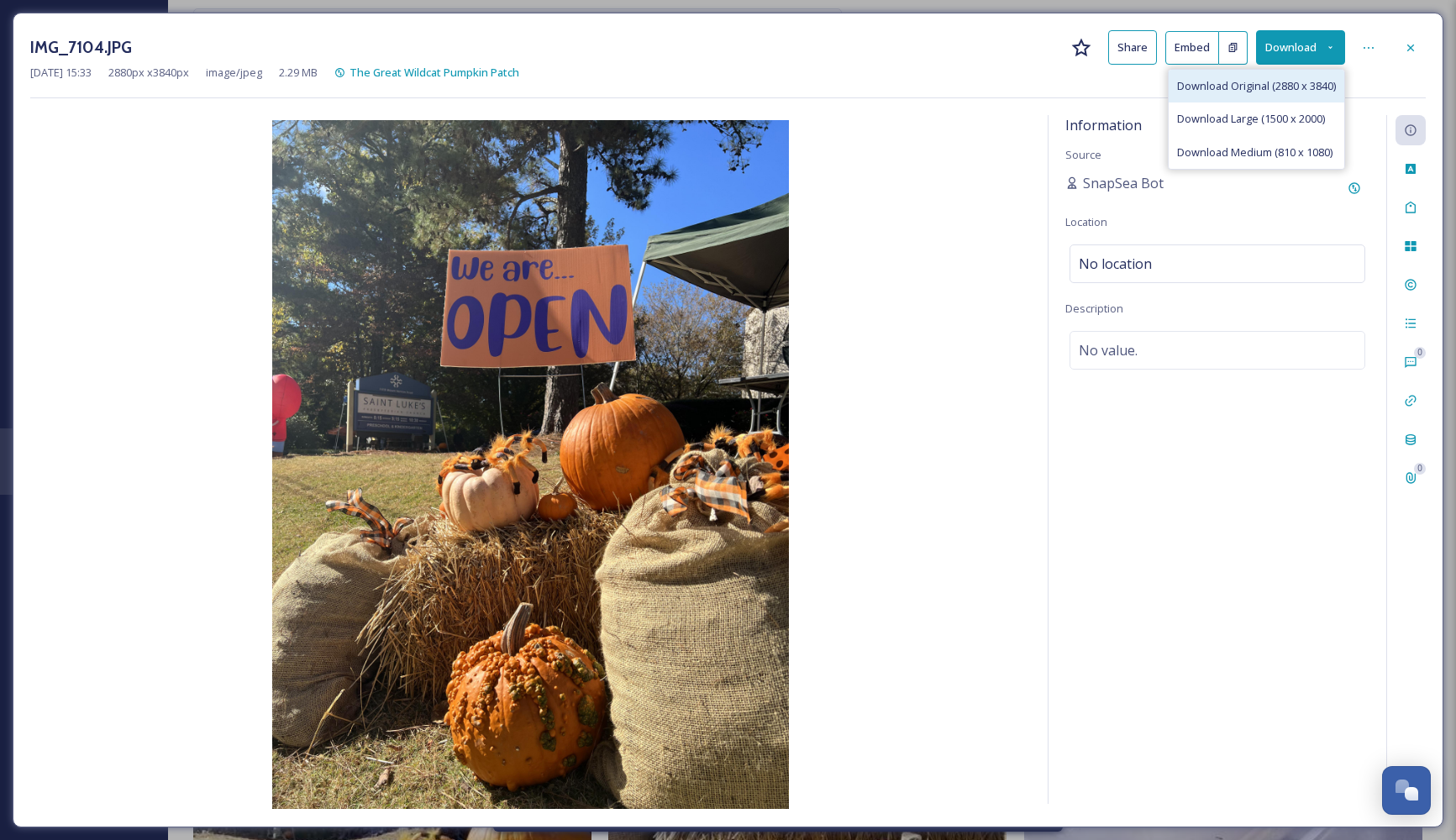
click at [1290, 91] on span "Download Original (2880 x 3840)" at bounding box center [1256, 87] width 159 height 16
